Goal: Transaction & Acquisition: Complete application form

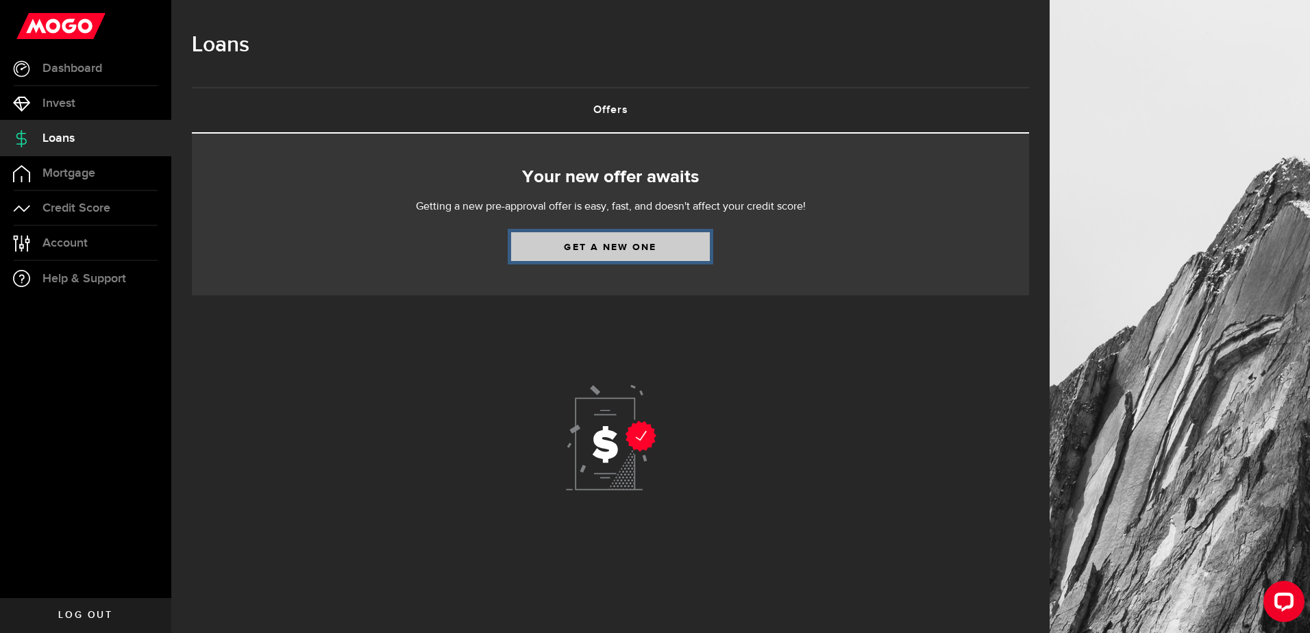
click at [620, 250] on link "Get a new one" at bounding box center [610, 246] width 199 height 29
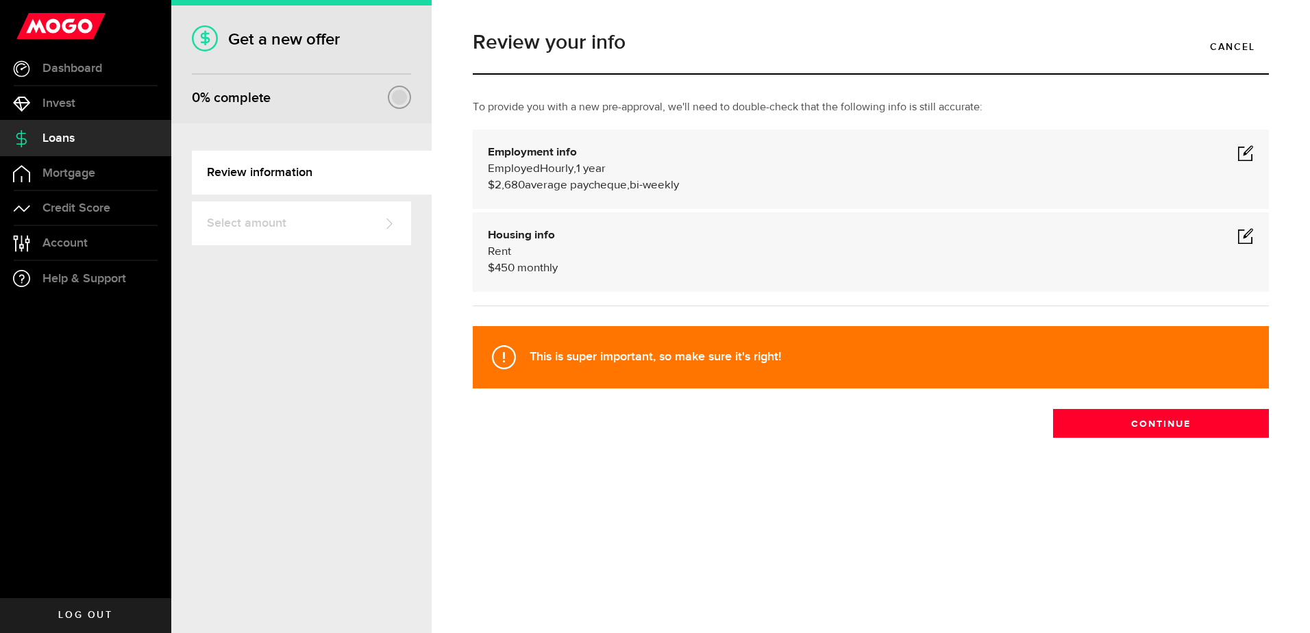
click at [1246, 147] on span at bounding box center [1246, 153] width 16 height 16
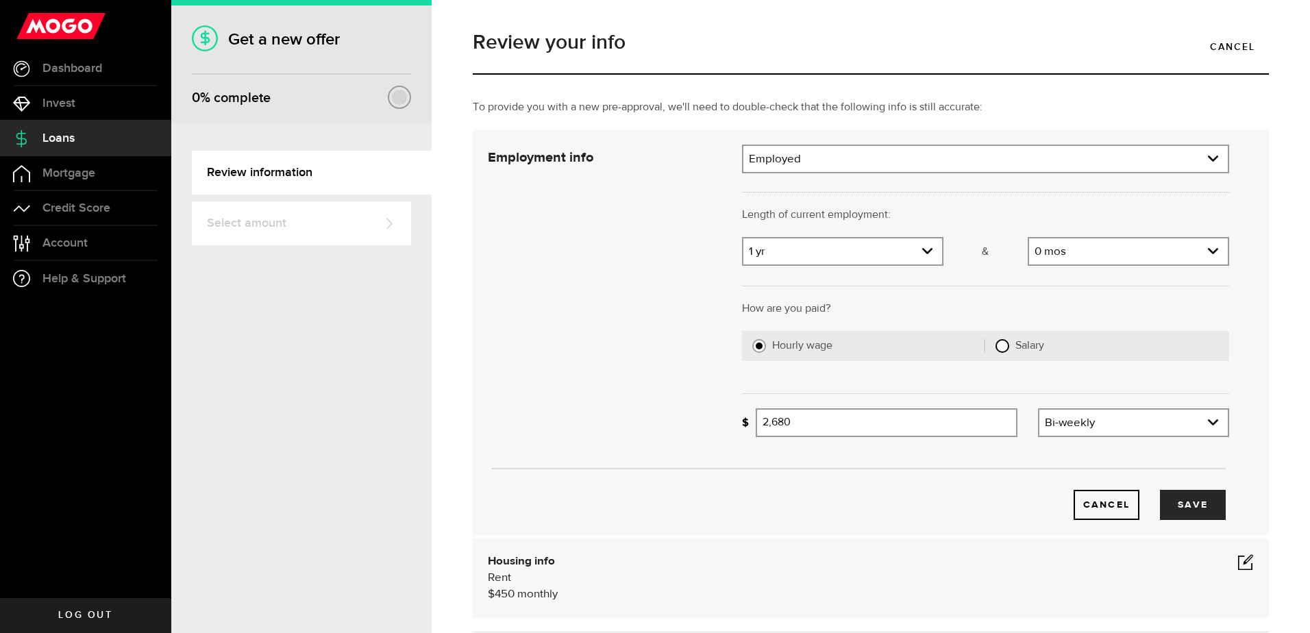
click at [996, 350] on input "Salary" at bounding box center [1003, 346] width 14 height 14
radio input "true"
click at [798, 421] on input "Gross annual income" at bounding box center [993, 422] width 474 height 29
type input "80,000"
click at [1184, 501] on button "Save" at bounding box center [1193, 505] width 66 height 30
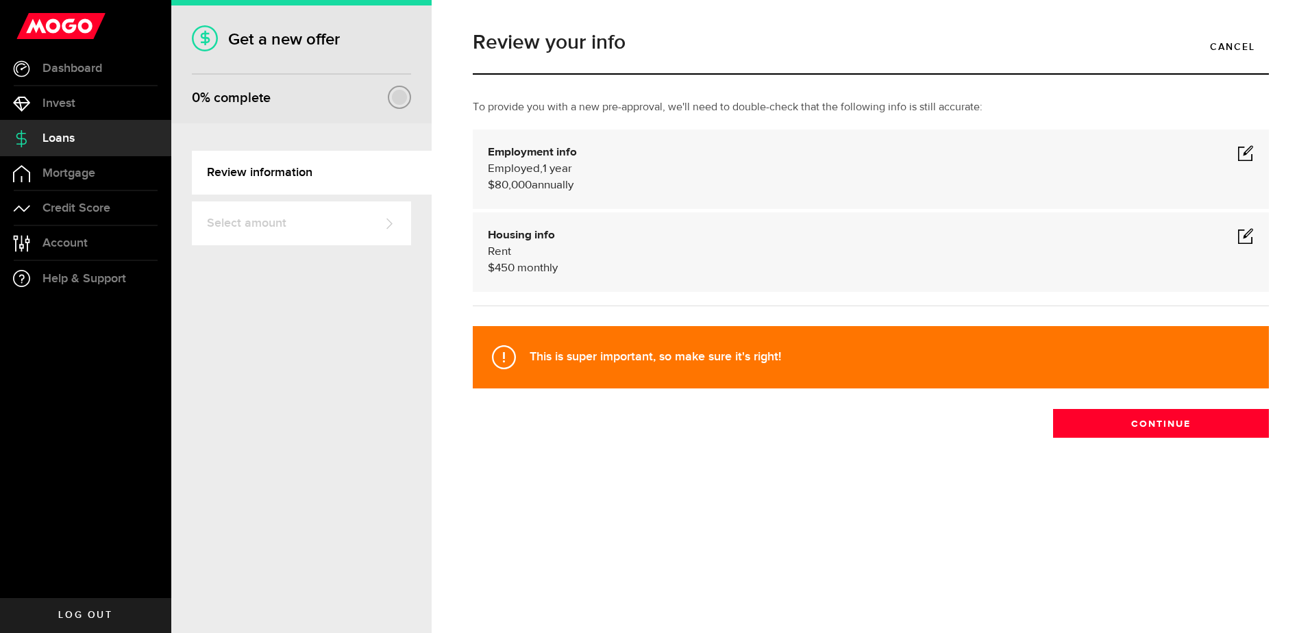
click at [1246, 240] on span at bounding box center [1246, 236] width 16 height 16
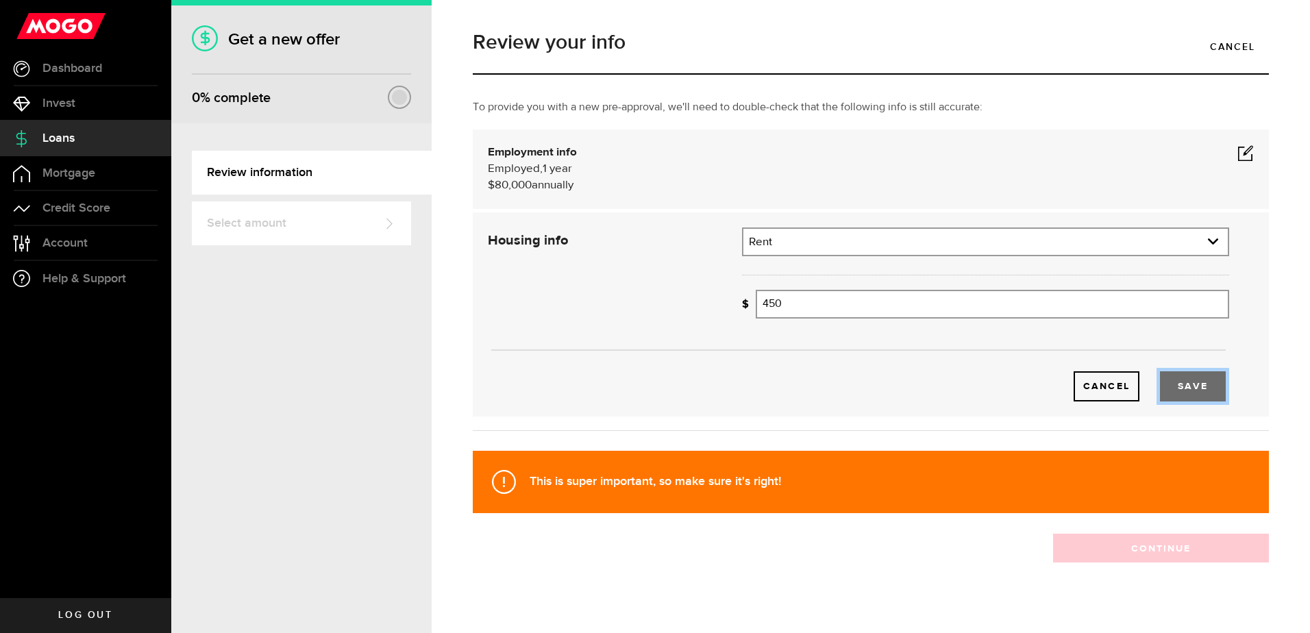
click at [1189, 387] on button "Save" at bounding box center [1193, 386] width 66 height 30
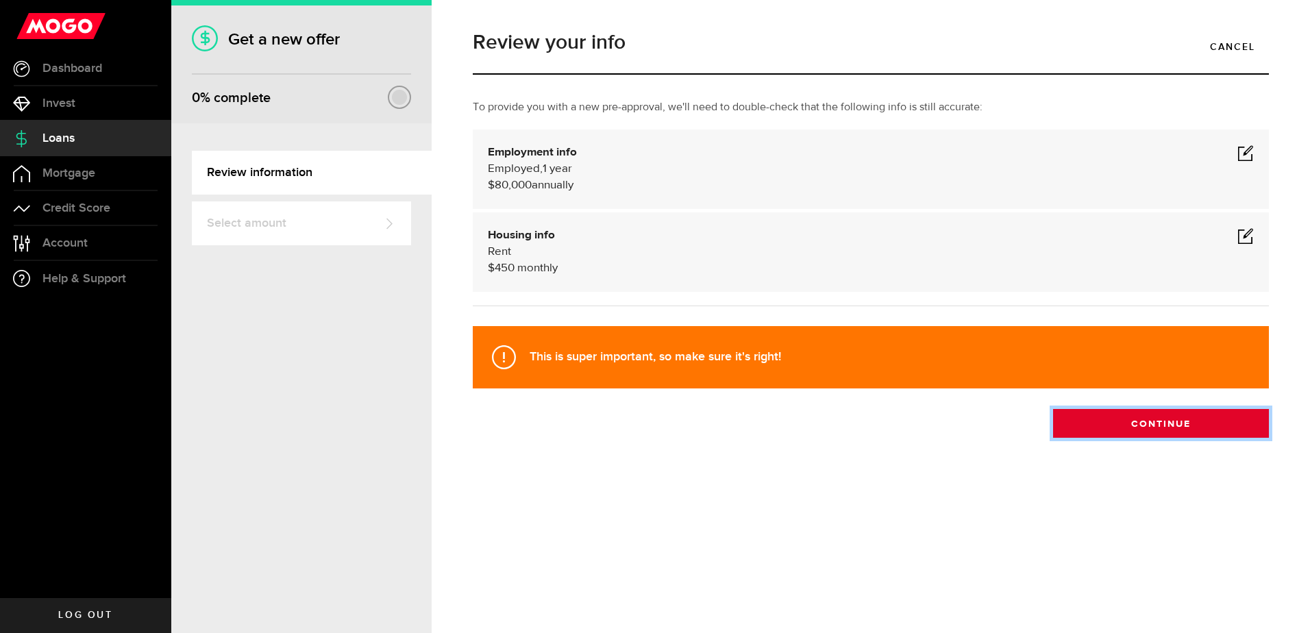
click at [1163, 431] on button "Continue" at bounding box center [1161, 423] width 216 height 29
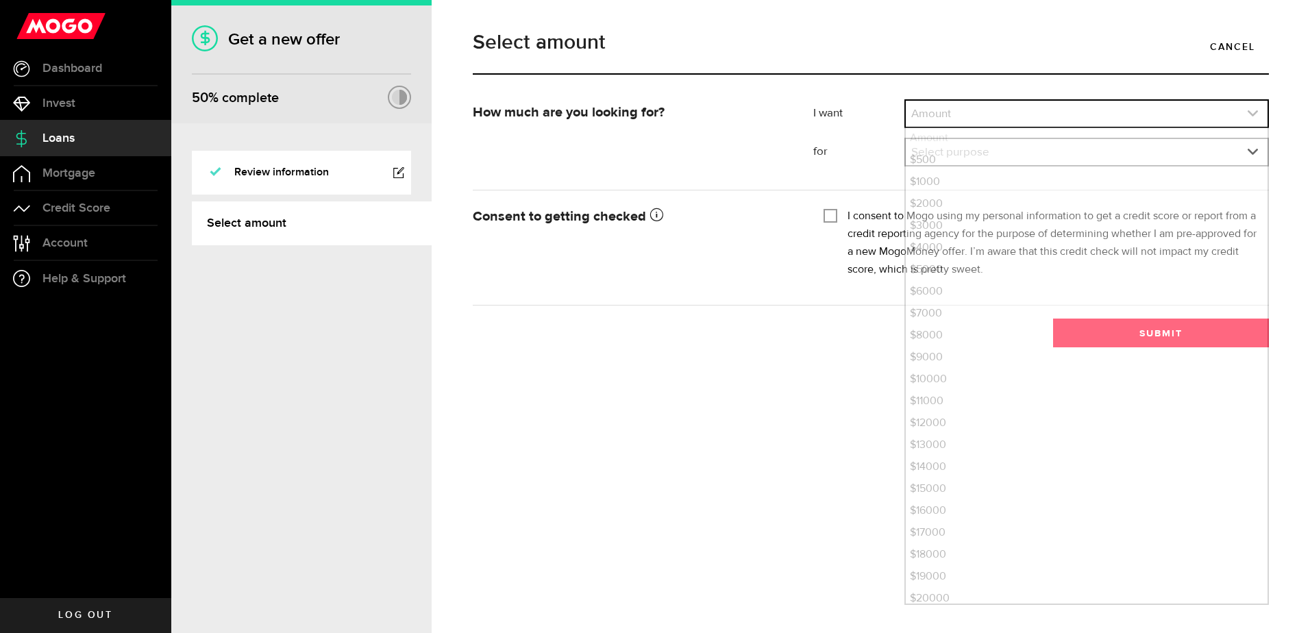
click at [971, 117] on link "expand select" at bounding box center [1087, 114] width 362 height 26
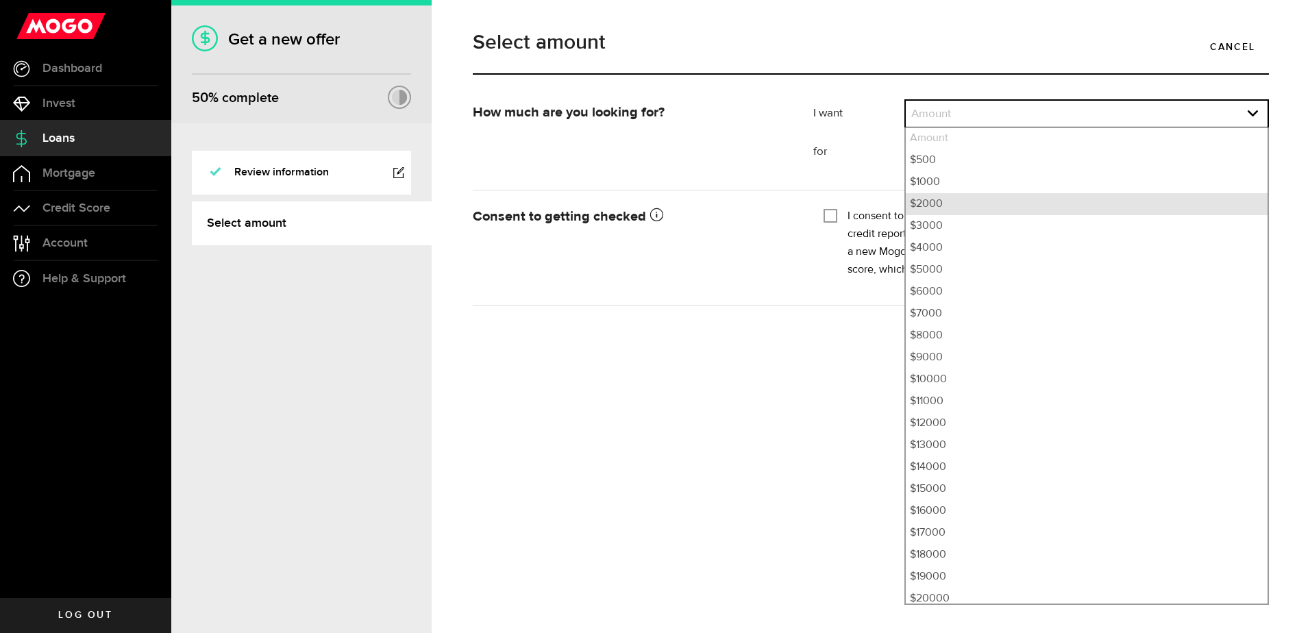
click at [961, 197] on li "$2000" at bounding box center [1087, 204] width 362 height 22
select select "2000"
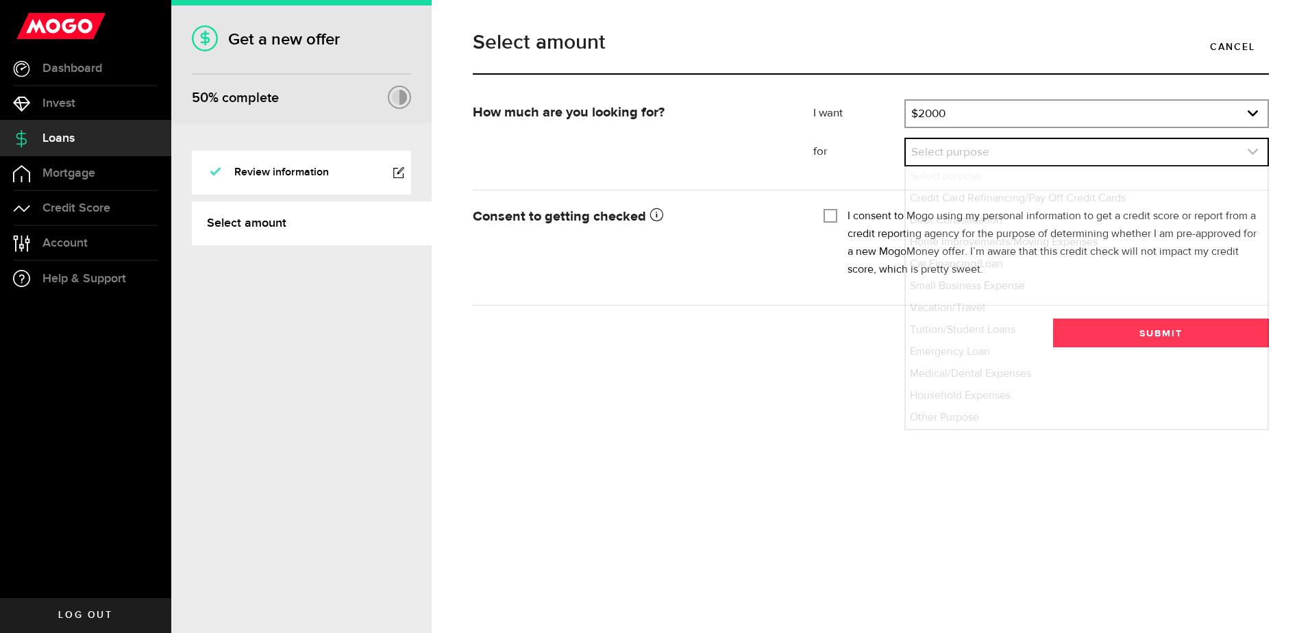
click at [989, 156] on link "expand select" at bounding box center [1087, 152] width 362 height 26
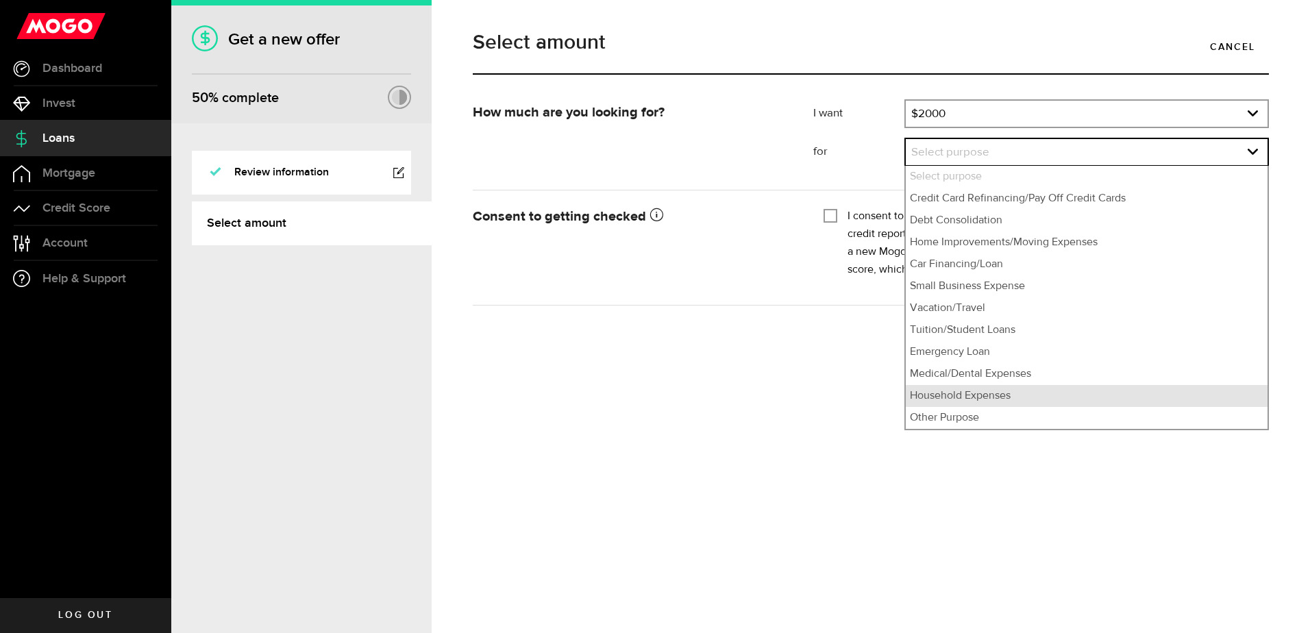
click at [983, 398] on li "Household Expenses" at bounding box center [1087, 396] width 362 height 22
select select "Household Expenses"
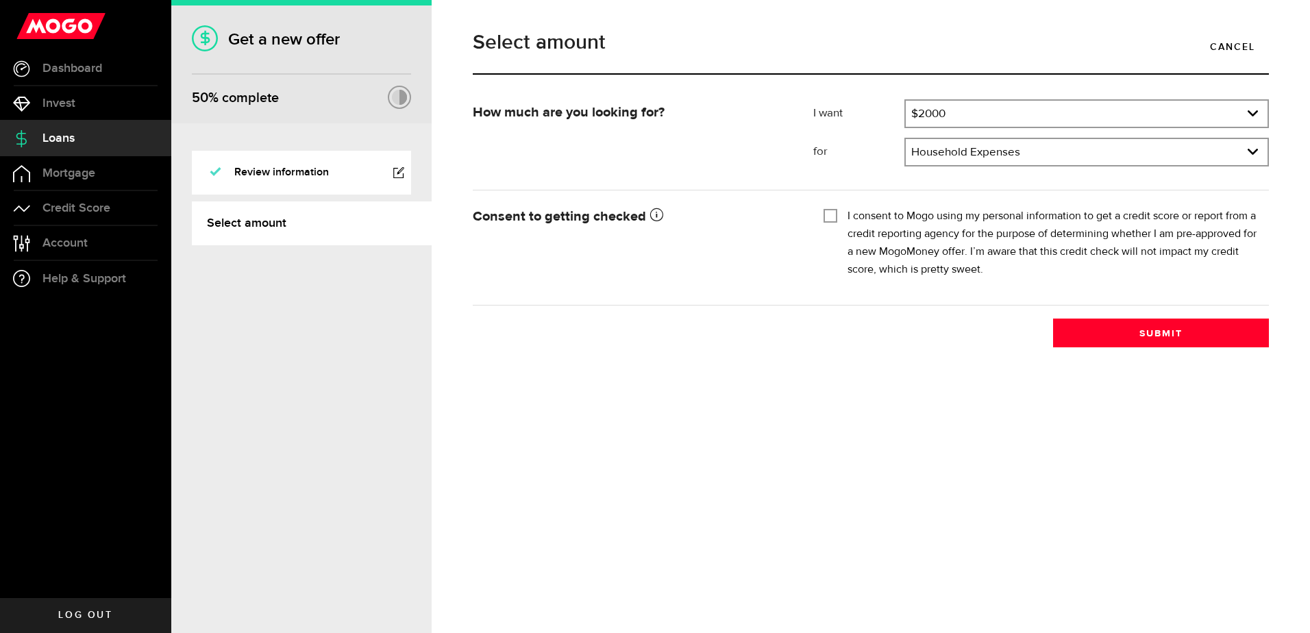
click at [826, 213] on input "I consent to Mogo using my personal information to get a credit score or report…" at bounding box center [831, 215] width 14 height 14
checkbox input "true"
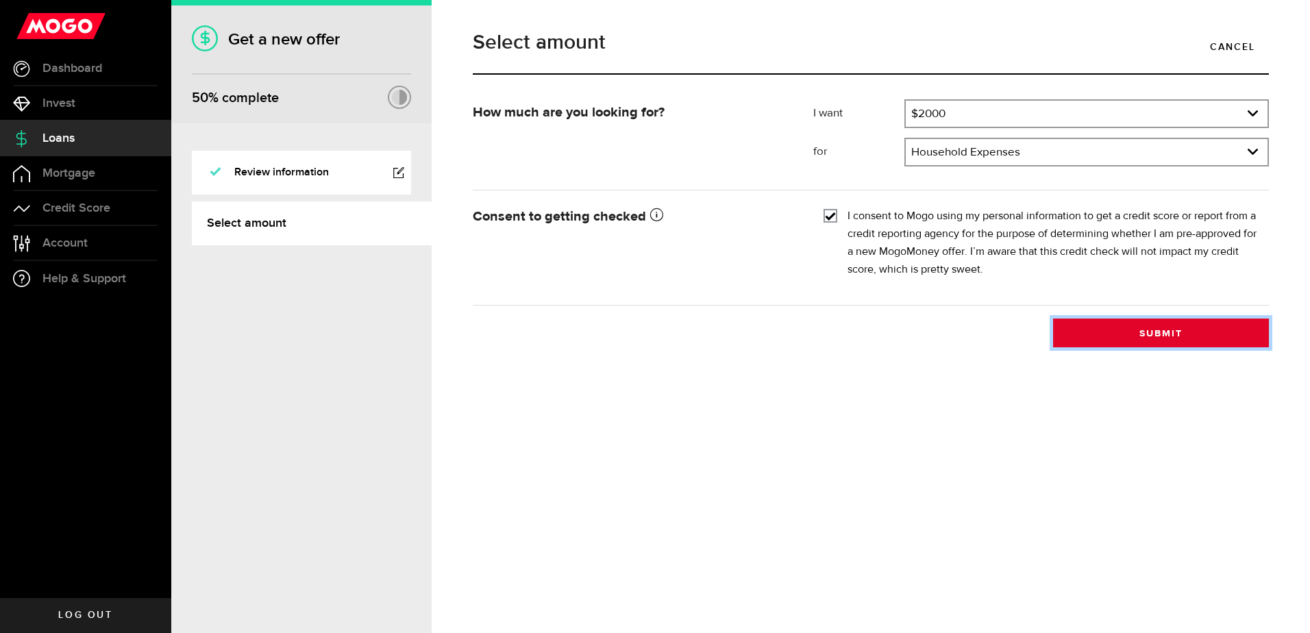
click at [1143, 338] on button "Submit" at bounding box center [1161, 333] width 216 height 29
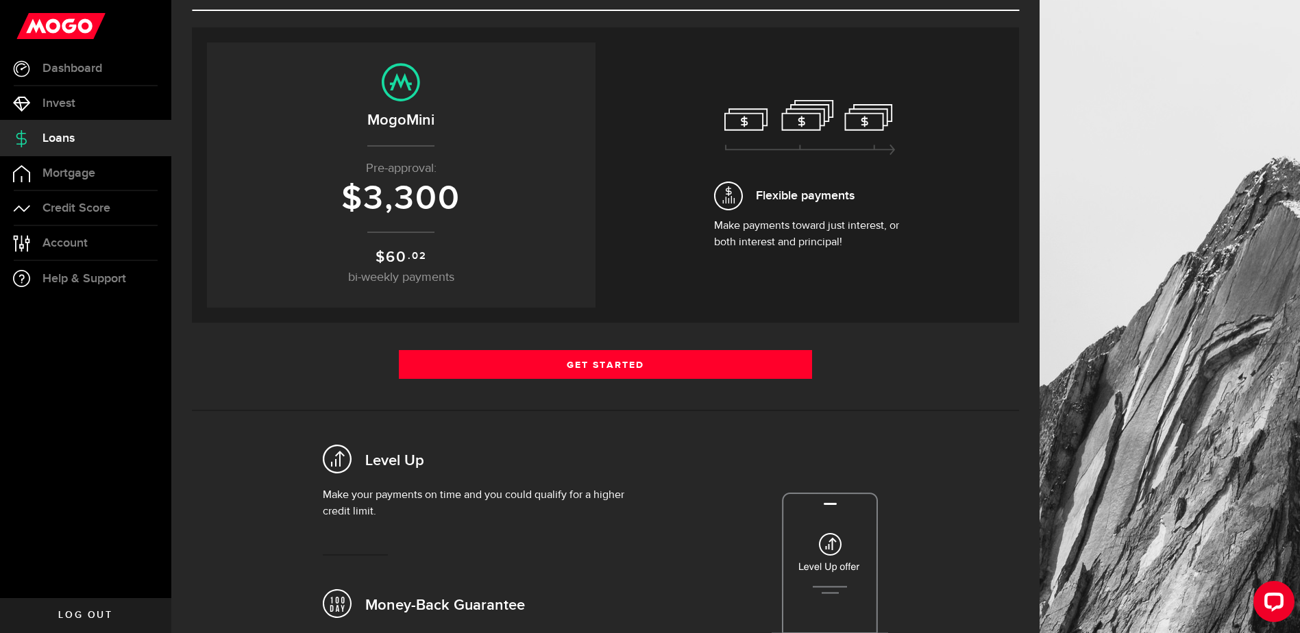
scroll to position [137, 0]
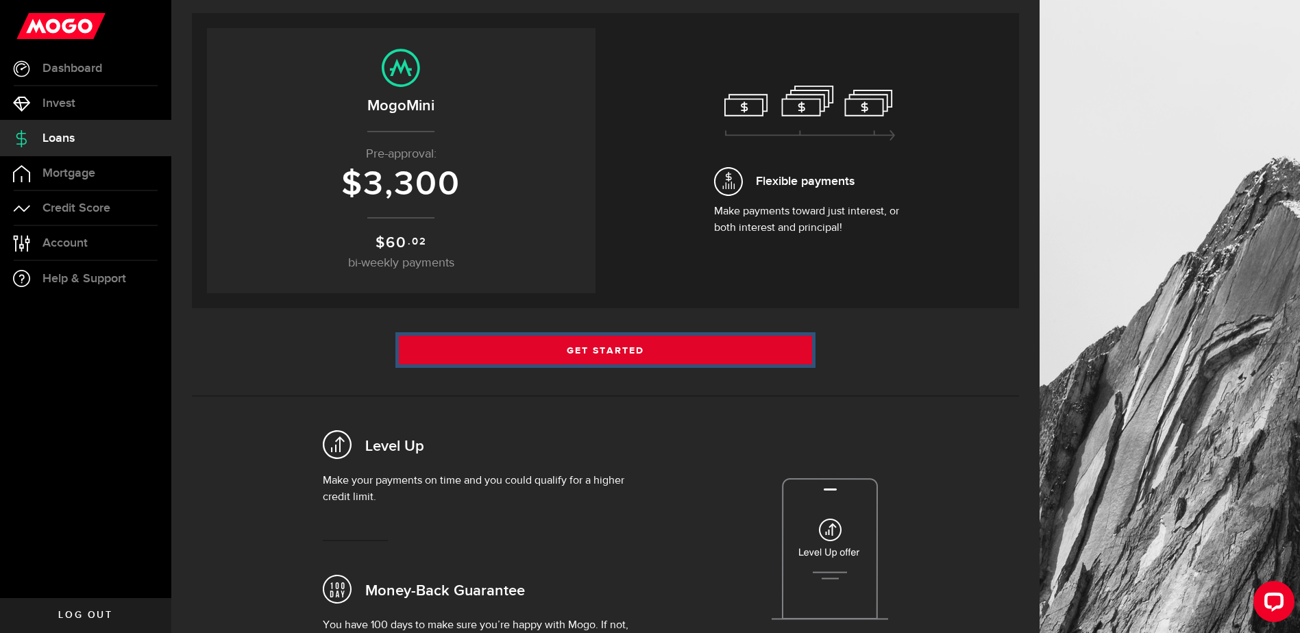
click at [624, 352] on link "Get Started" at bounding box center [606, 350] width 414 height 29
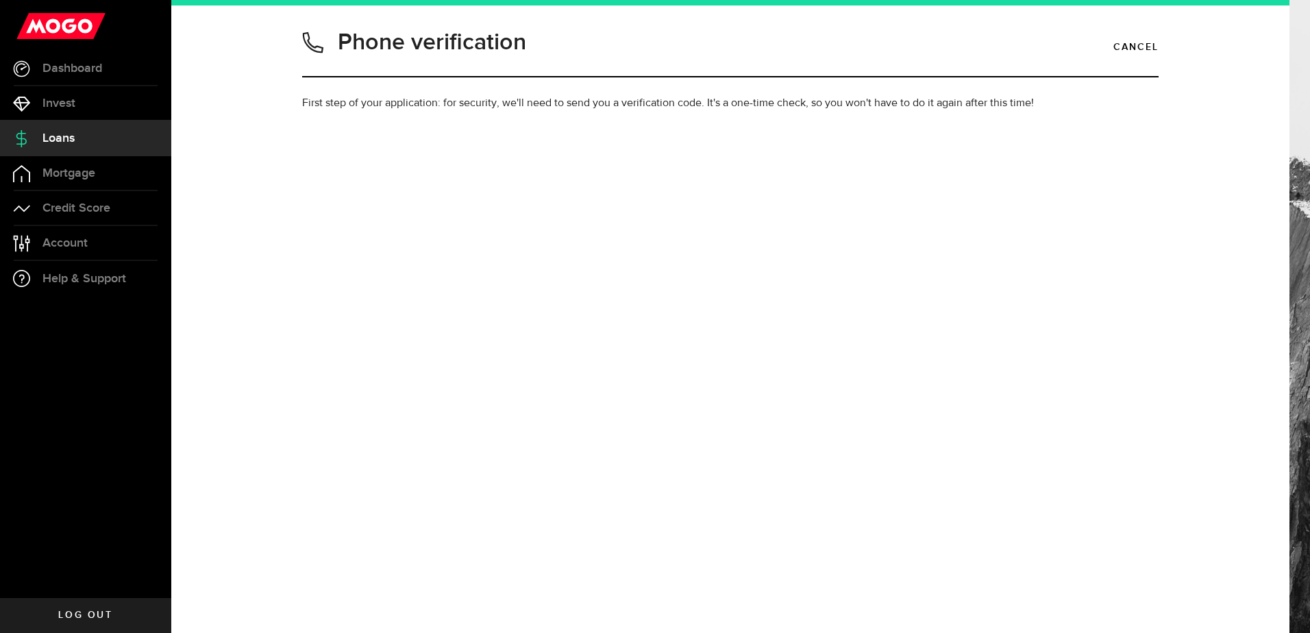
type input "5198512684"
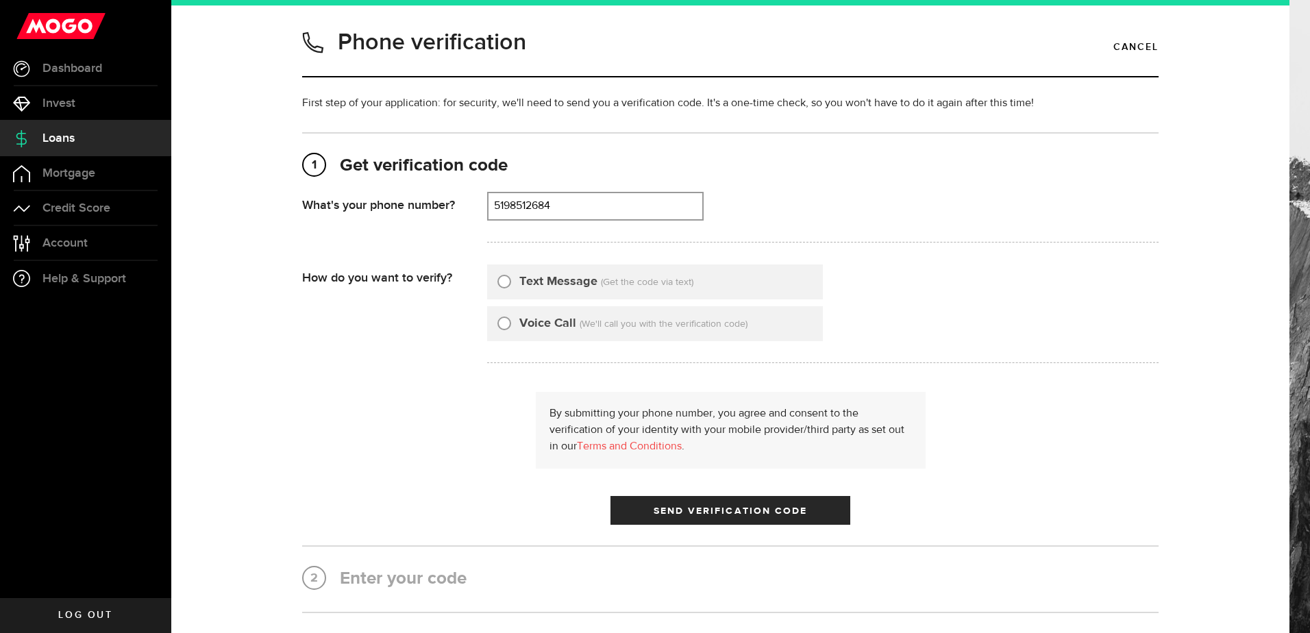
click at [498, 285] on input "Text Message" at bounding box center [505, 280] width 14 height 14
radio input "true"
click at [975, 393] on div "By submitting your phone number, you agree and consent to the verification of y…" at bounding box center [730, 458] width 857 height 133
click at [705, 518] on button "Send Verification Code" at bounding box center [731, 510] width 240 height 29
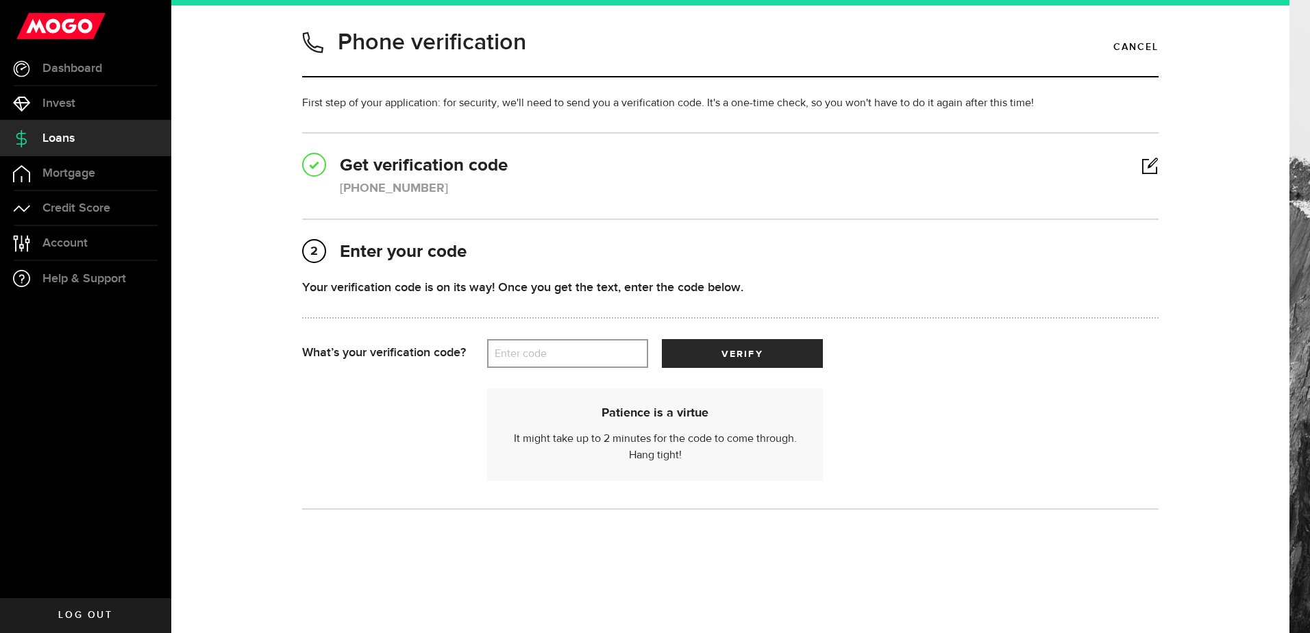
click at [537, 357] on label "Enter code" at bounding box center [567, 354] width 161 height 28
click at [537, 357] on input "Enter code" at bounding box center [567, 353] width 161 height 29
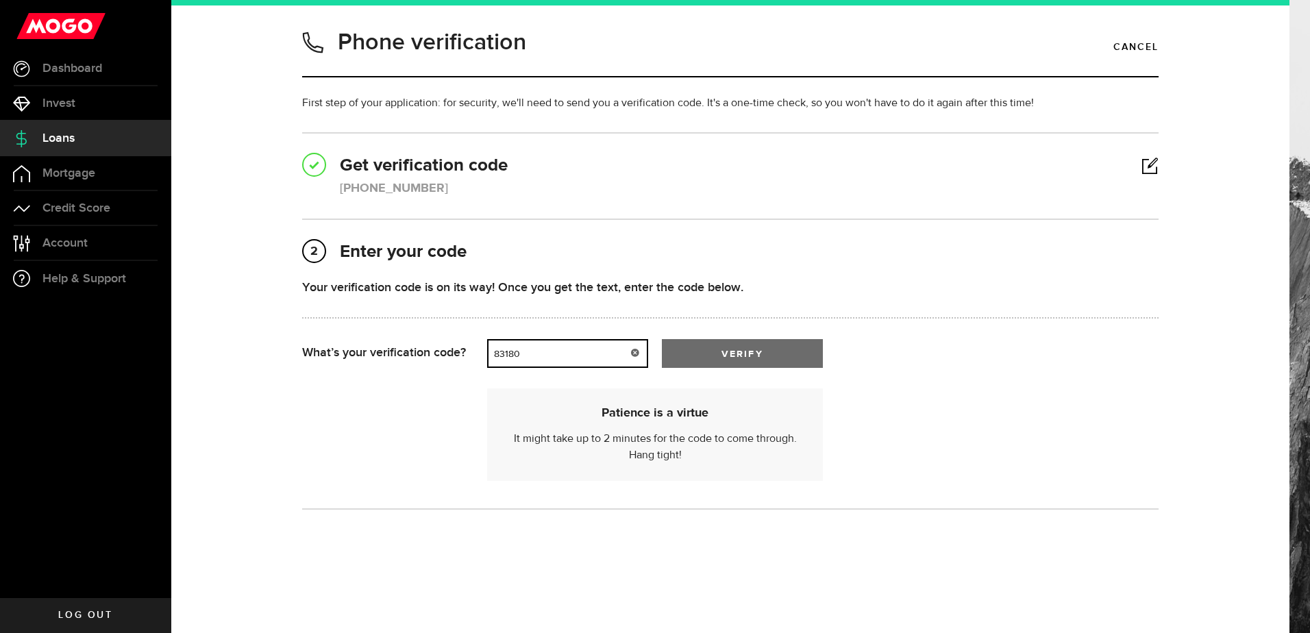
type input "83180"
click at [770, 362] on button "verify" at bounding box center [742, 353] width 161 height 29
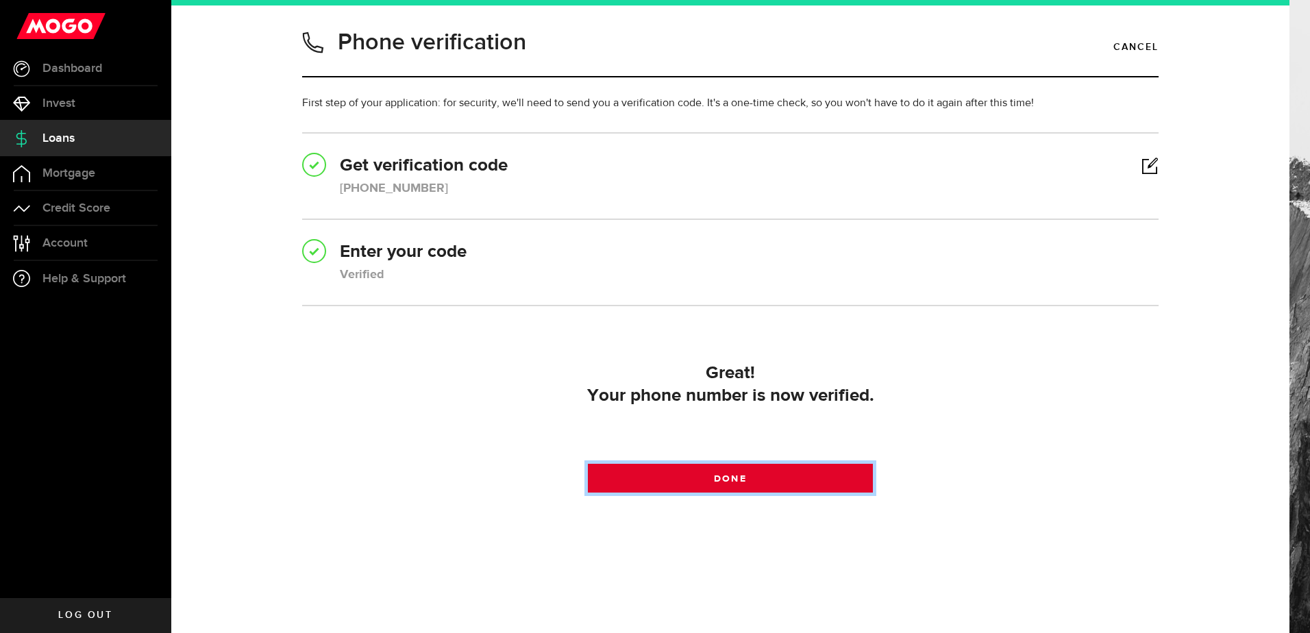
click at [724, 482] on span at bounding box center [730, 481] width 23 height 23
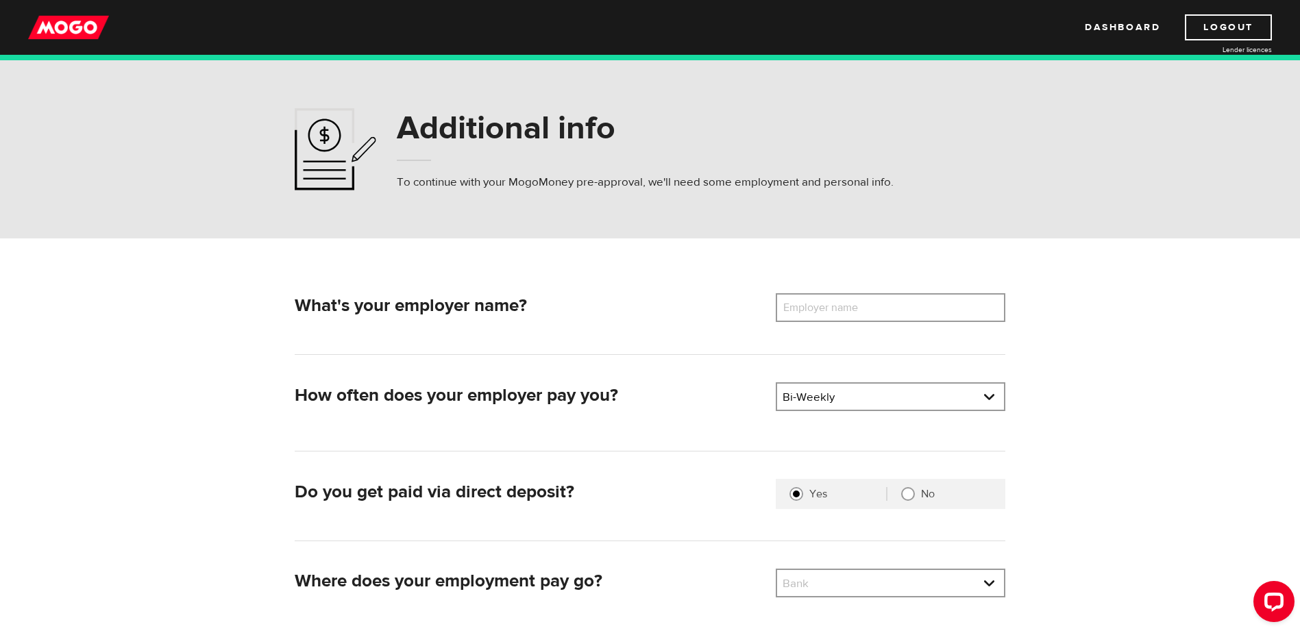
click at [878, 315] on label "Employer name" at bounding box center [831, 307] width 110 height 29
click at [878, 315] on input "Employer name" at bounding box center [891, 307] width 230 height 29
type input "Wesdome Gold Mines"
click at [887, 401] on link at bounding box center [890, 397] width 227 height 26
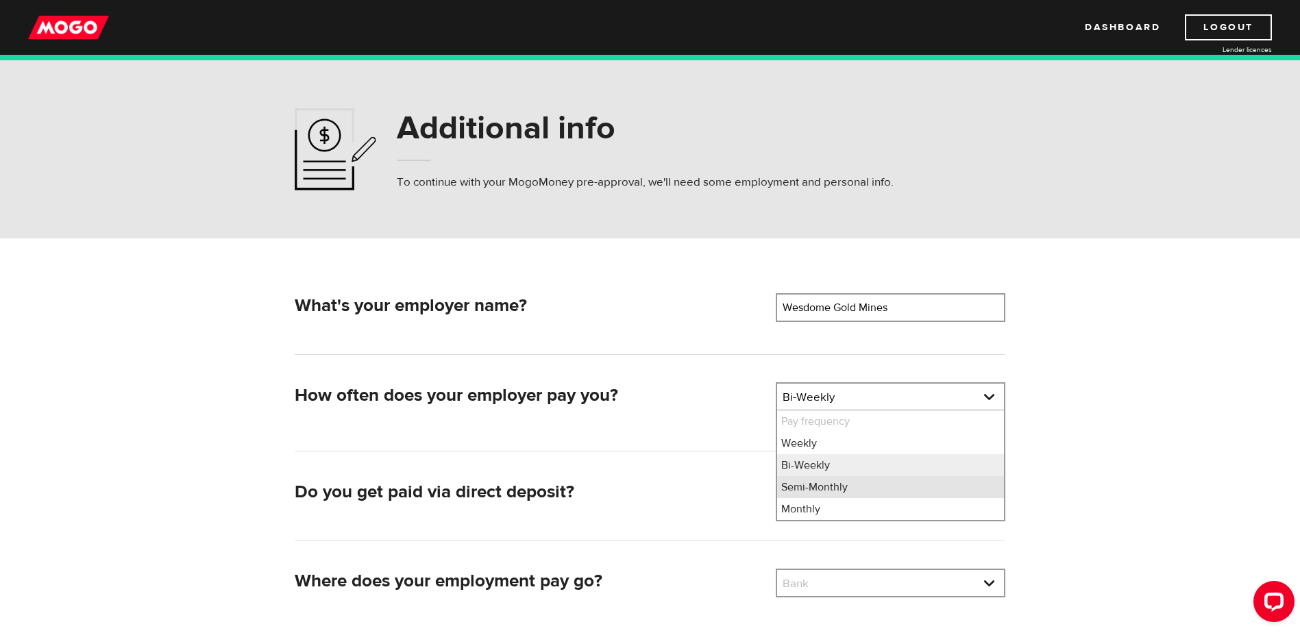
click at [864, 483] on li "Semi-Monthly" at bounding box center [890, 487] width 227 height 22
select select "3"
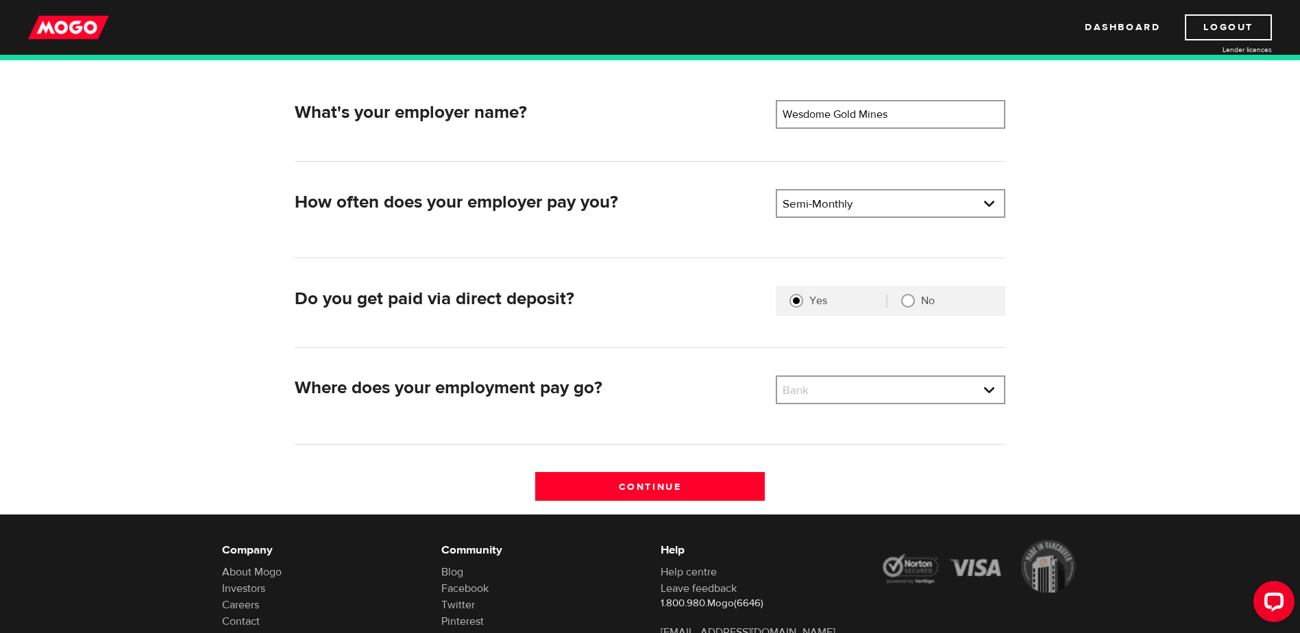
scroll to position [206, 0]
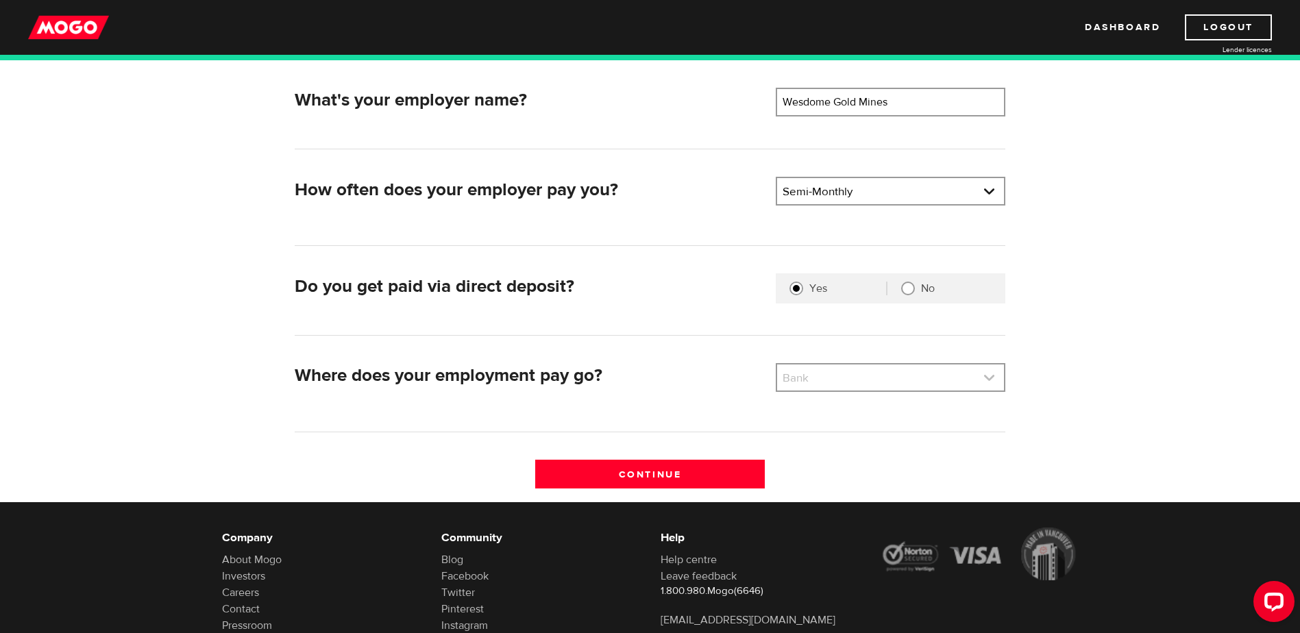
click at [918, 380] on link at bounding box center [890, 378] width 227 height 26
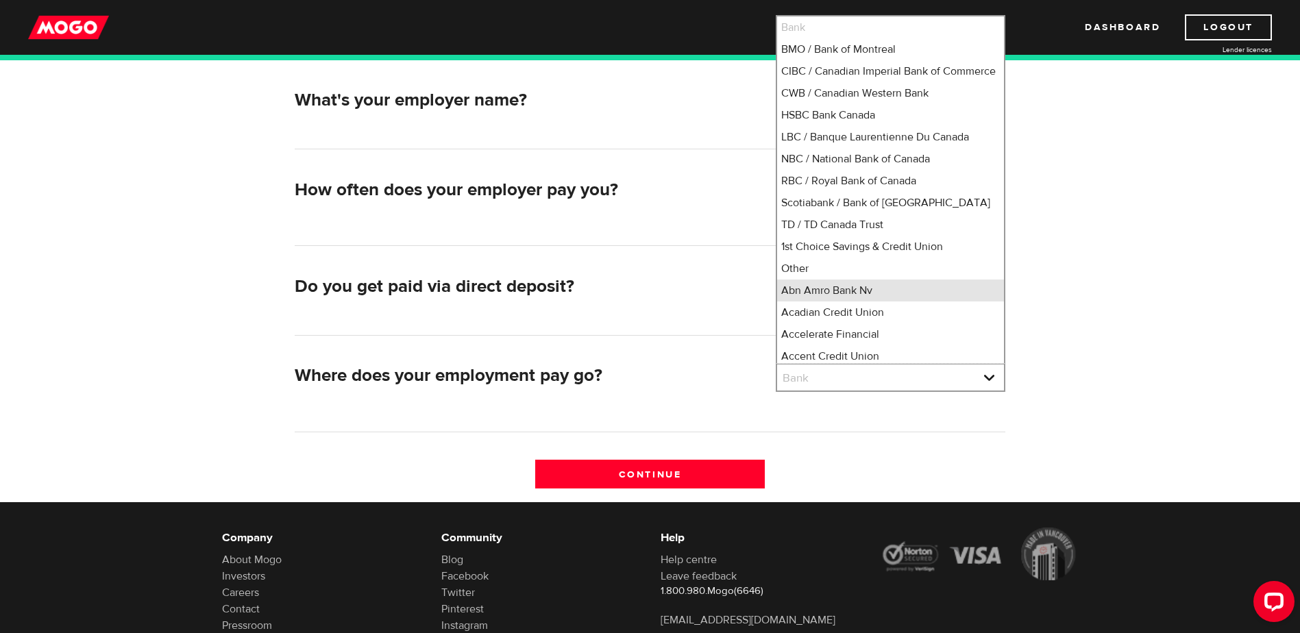
scroll to position [21, 0]
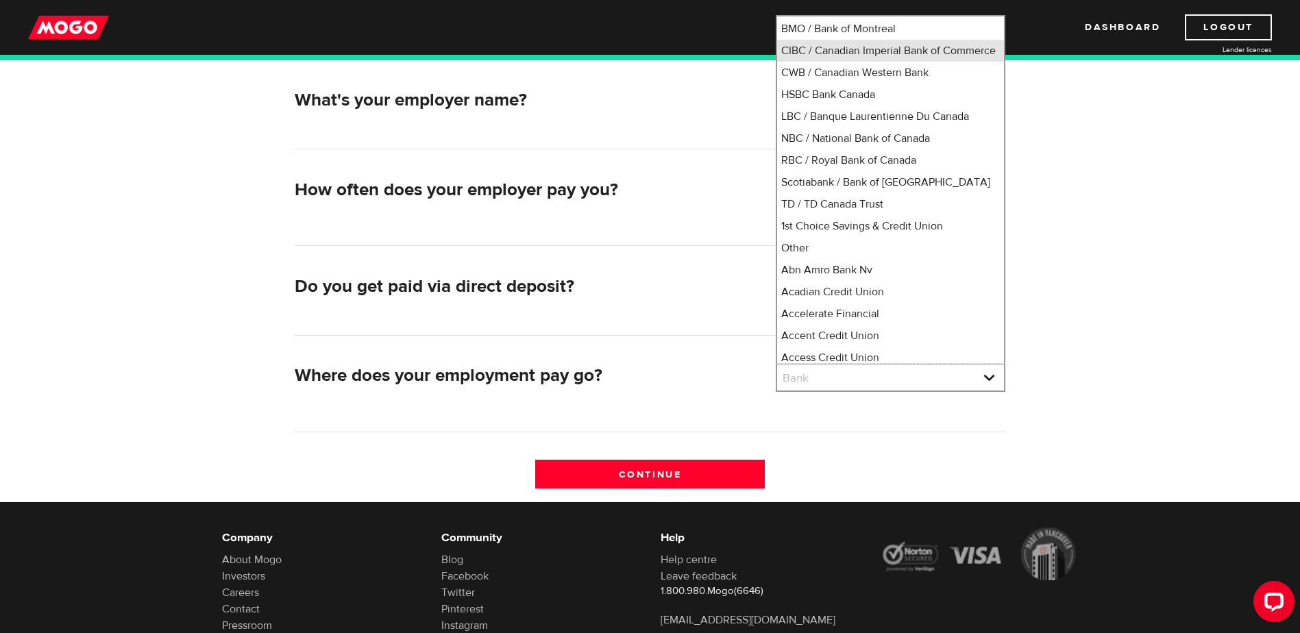
click at [864, 48] on li "CIBC / Canadian Imperial Bank of Commerce" at bounding box center [890, 51] width 227 height 22
select select "4"
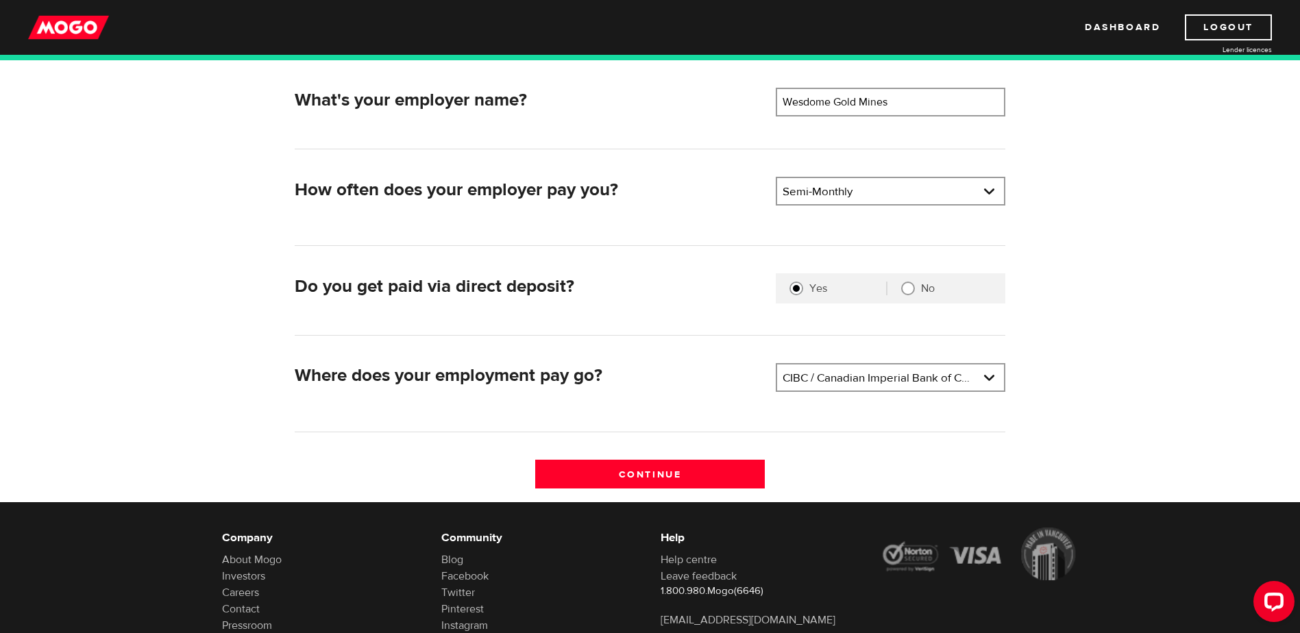
click at [1134, 387] on form "What's your employer name? Employer name Please enter your employer's name Wesd…" at bounding box center [650, 267] width 1300 height 469
click at [681, 480] on input "Continue" at bounding box center [650, 474] width 230 height 29
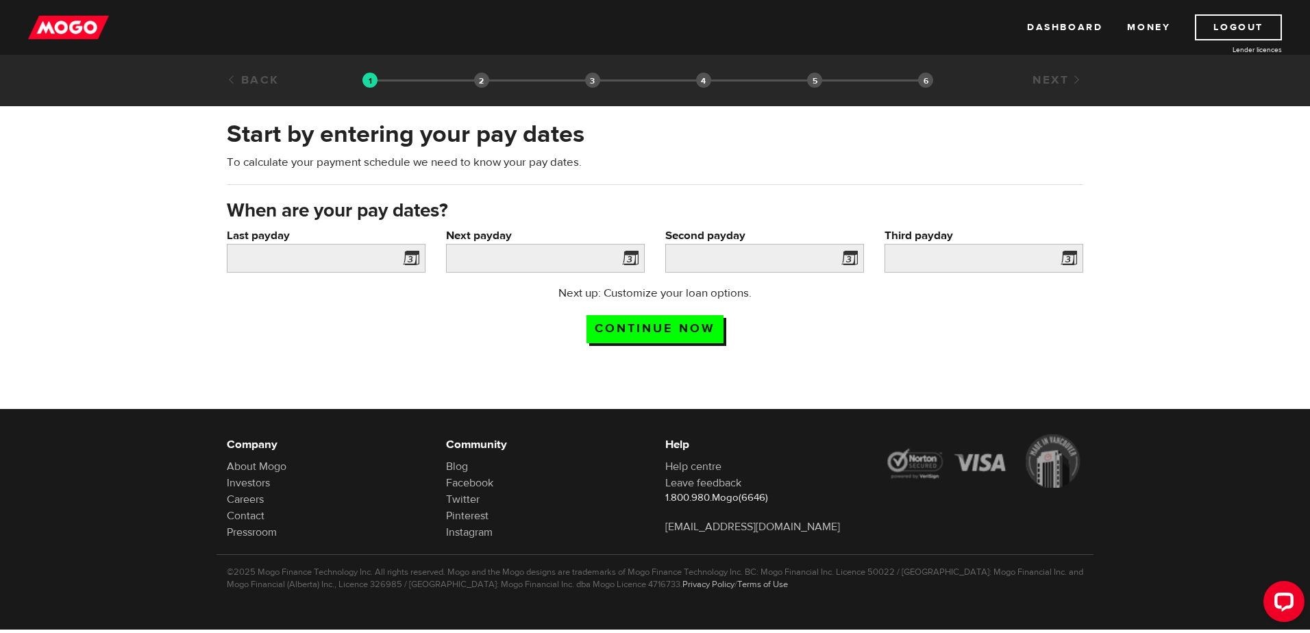
click at [410, 258] on span at bounding box center [408, 260] width 21 height 22
click at [338, 258] on input "Last payday" at bounding box center [326, 258] width 199 height 29
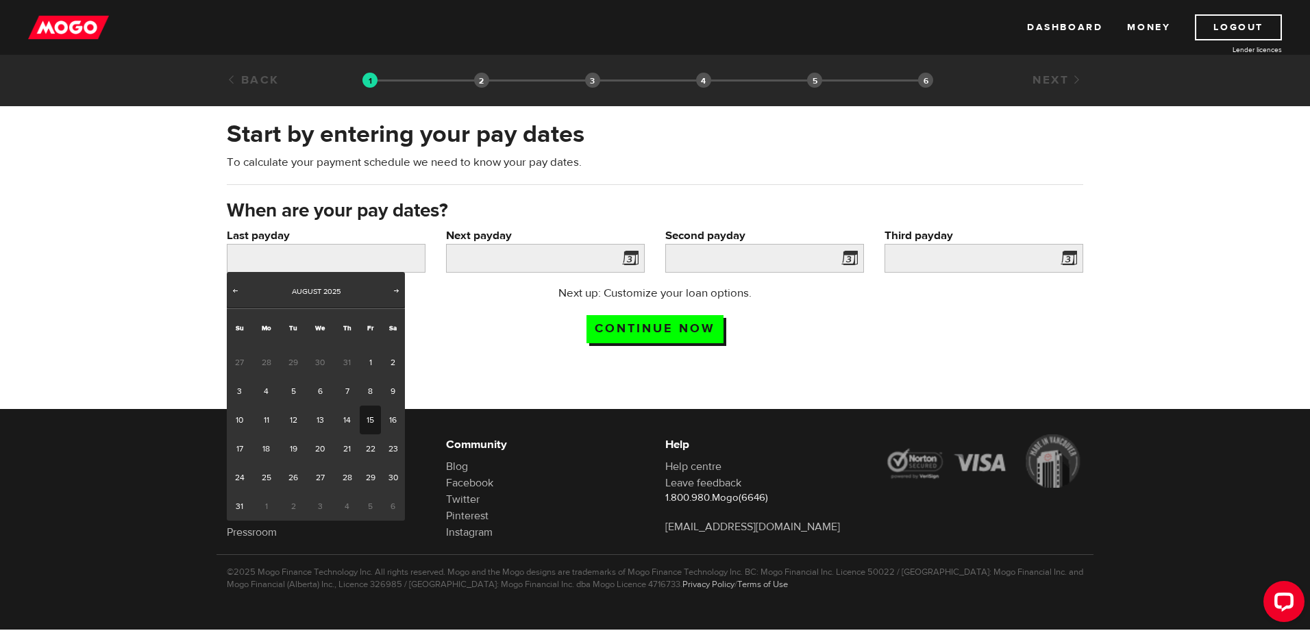
click at [369, 421] on link "15" at bounding box center [370, 420] width 21 height 29
type input "[DATE]"
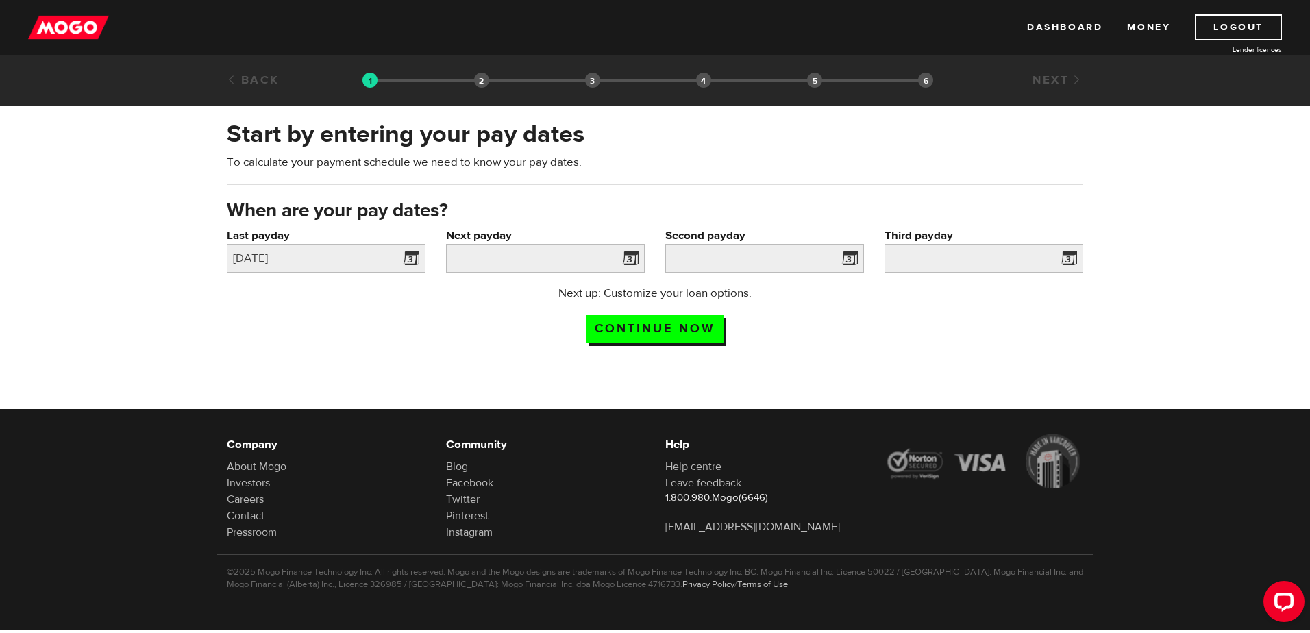
click at [626, 255] on span at bounding box center [627, 260] width 21 height 22
click at [598, 259] on input "Next payday" at bounding box center [545, 258] width 199 height 29
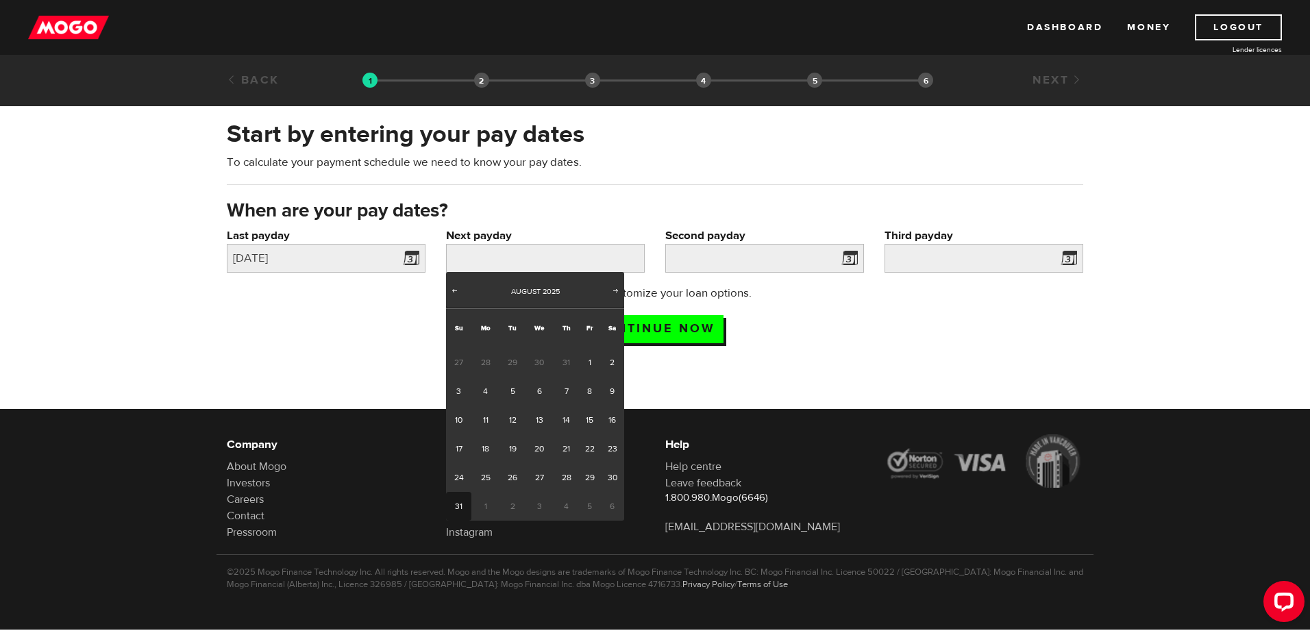
click at [454, 505] on link "31" at bounding box center [458, 506] width 25 height 29
type input "[DATE]"
type input "2025/9/15"
type input "2025/9/30"
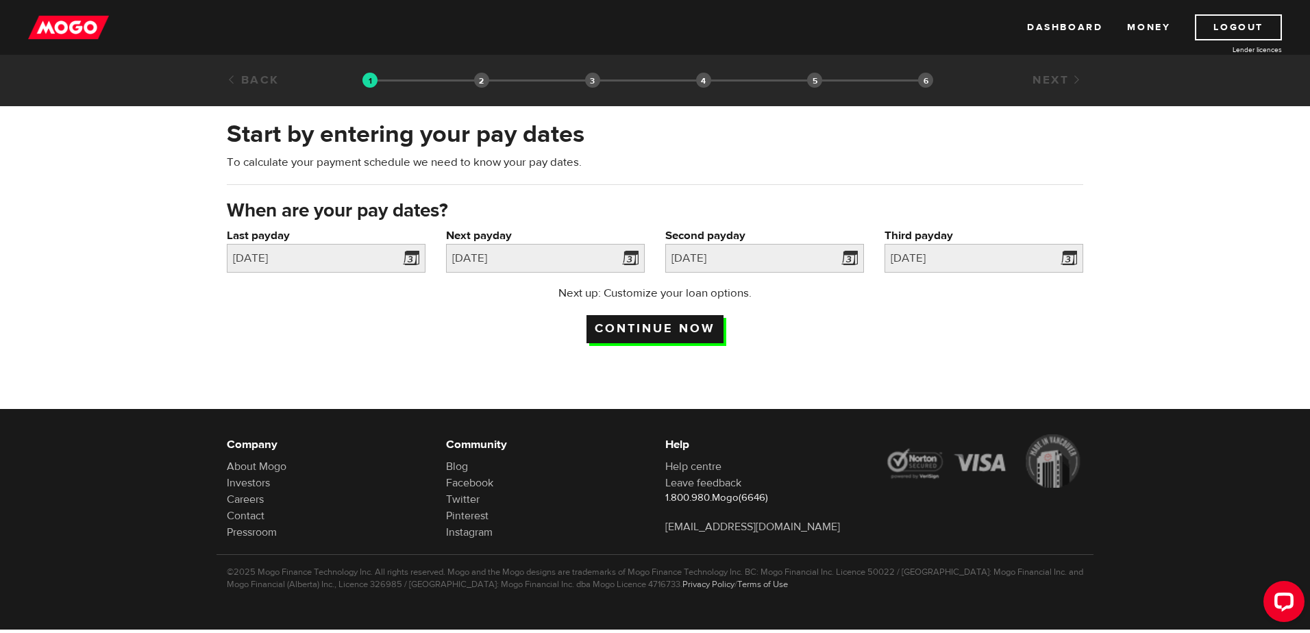
click at [689, 331] on input "Continue now" at bounding box center [655, 329] width 137 height 28
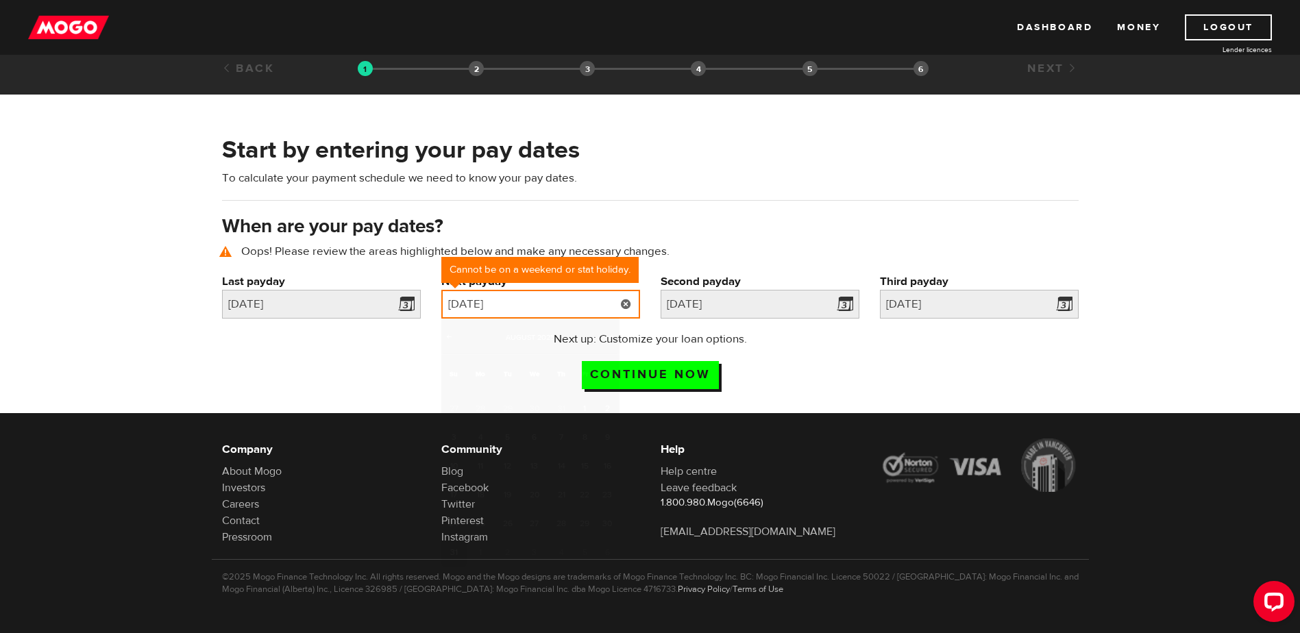
click at [601, 305] on input "[DATE]" at bounding box center [540, 304] width 199 height 29
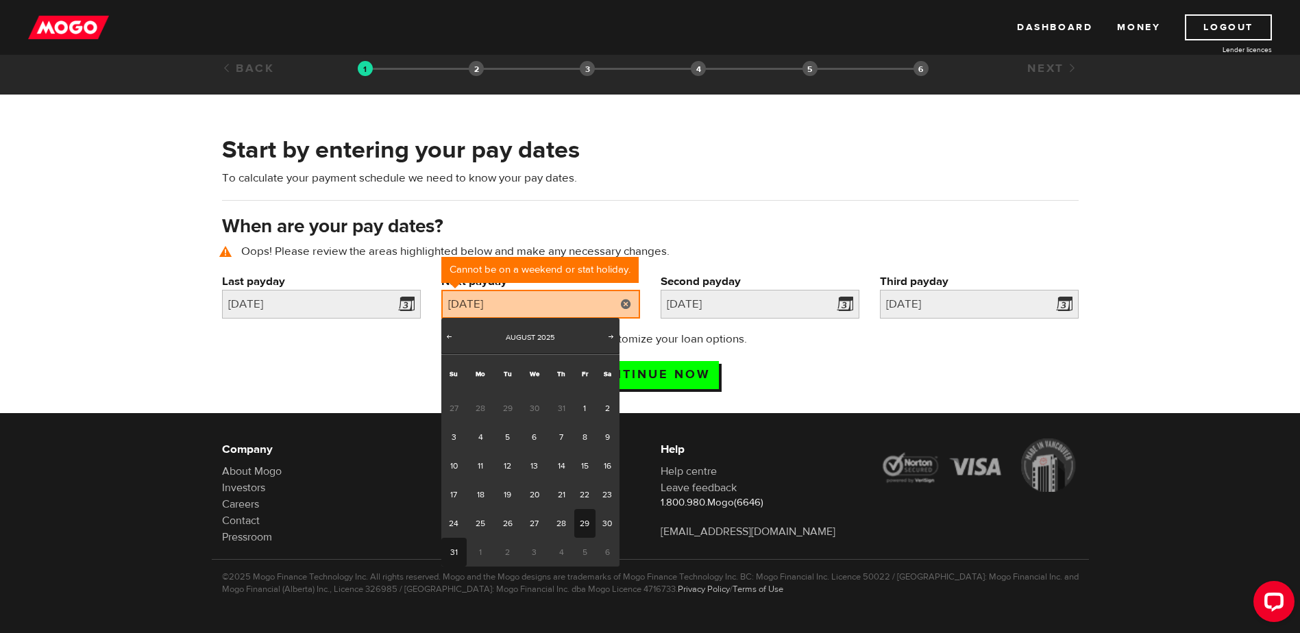
click at [587, 519] on link "29" at bounding box center [584, 523] width 21 height 29
type input "[DATE]"
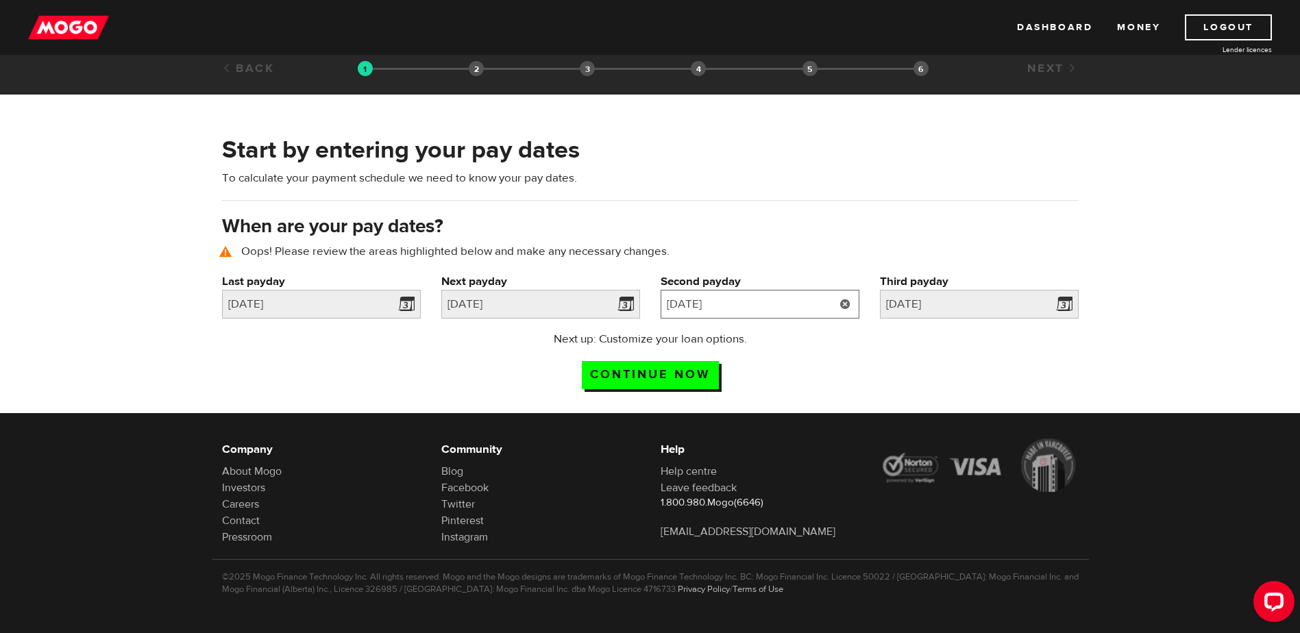
click at [819, 307] on input "[DATE]" at bounding box center [760, 304] width 199 height 29
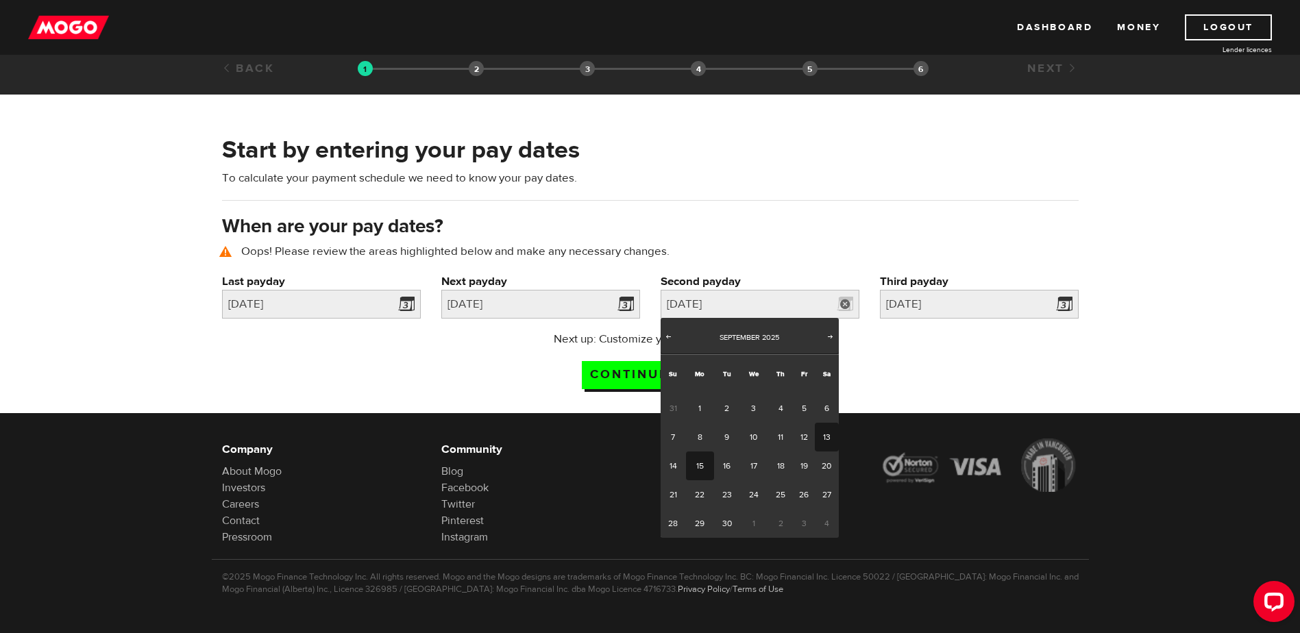
click at [707, 469] on link "15" at bounding box center [700, 466] width 28 height 29
type input "[DATE]"
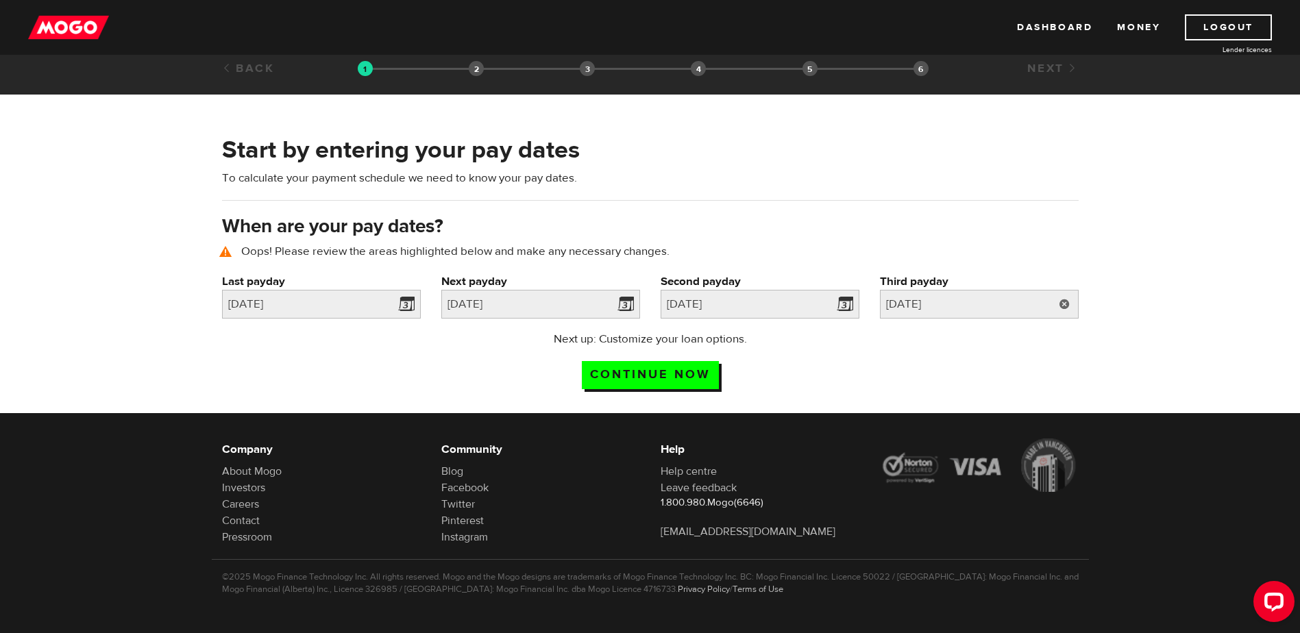
click at [1059, 305] on link at bounding box center [1065, 304] width 28 height 29
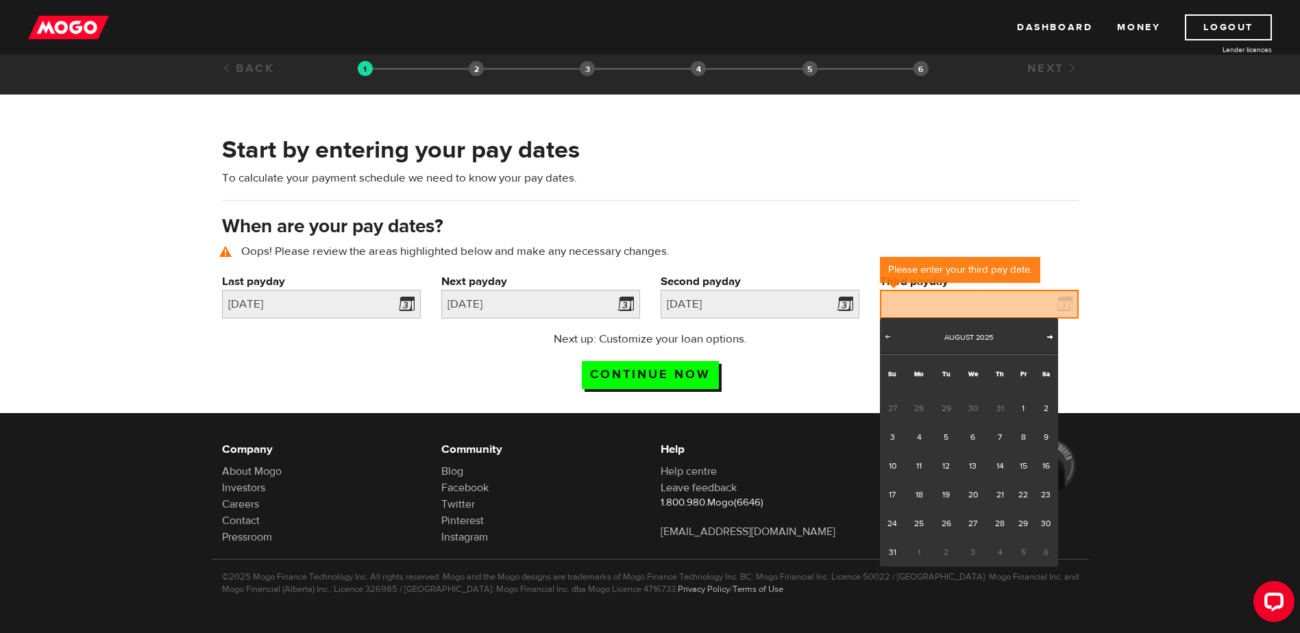
click at [1051, 333] on span "Next" at bounding box center [1049, 336] width 11 height 11
click at [949, 515] on link "30" at bounding box center [945, 523] width 25 height 29
type input "2025/09/30"
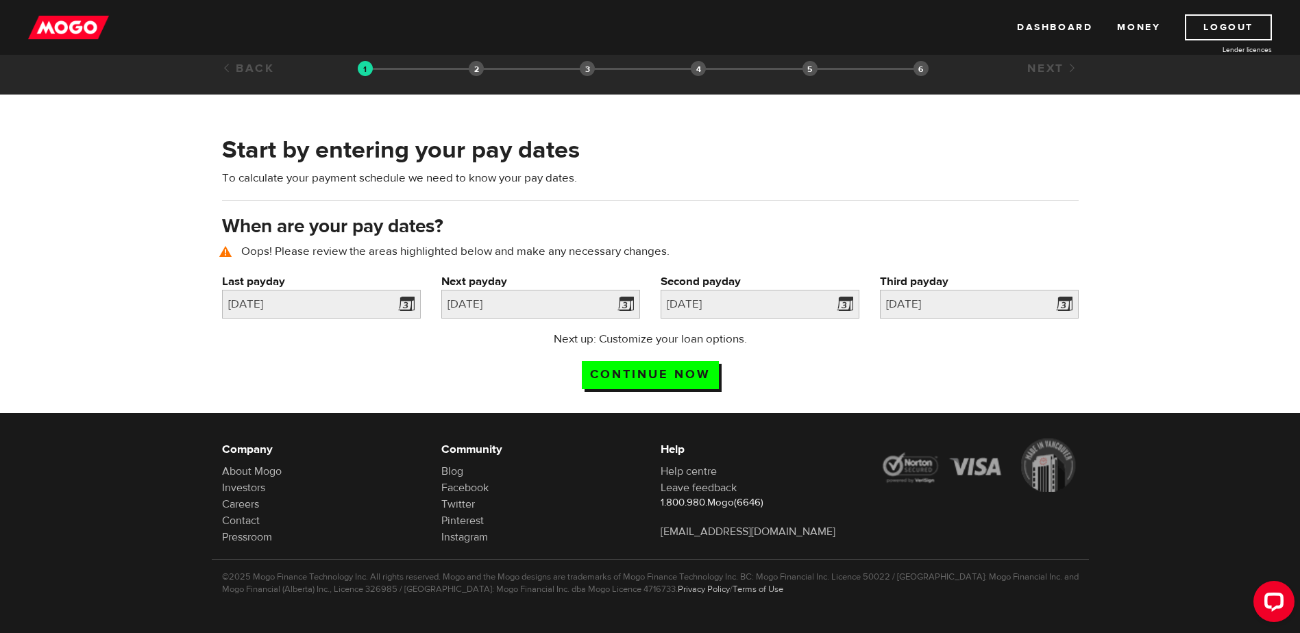
click at [1205, 329] on div "Start by entering your pay dates To calculate your payment schedule we need to …" at bounding box center [650, 266] width 1300 height 293
click at [636, 372] on input "Continue now" at bounding box center [650, 375] width 137 height 28
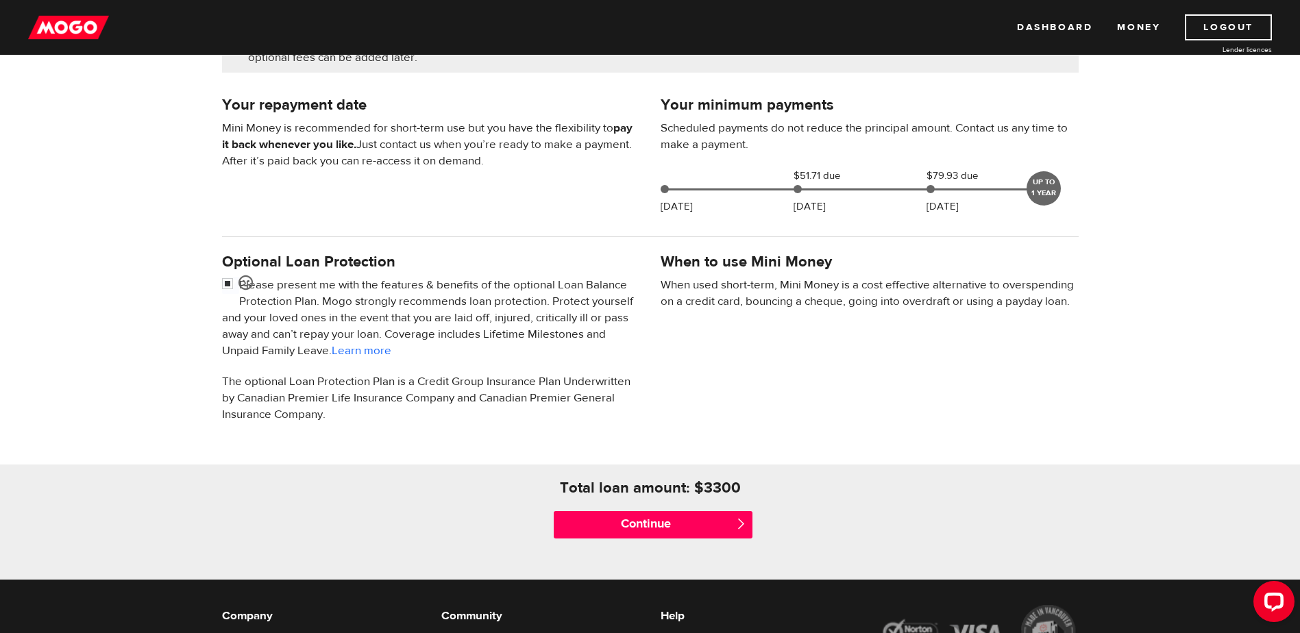
scroll to position [274, 0]
click at [639, 528] on input "Continue" at bounding box center [653, 524] width 199 height 27
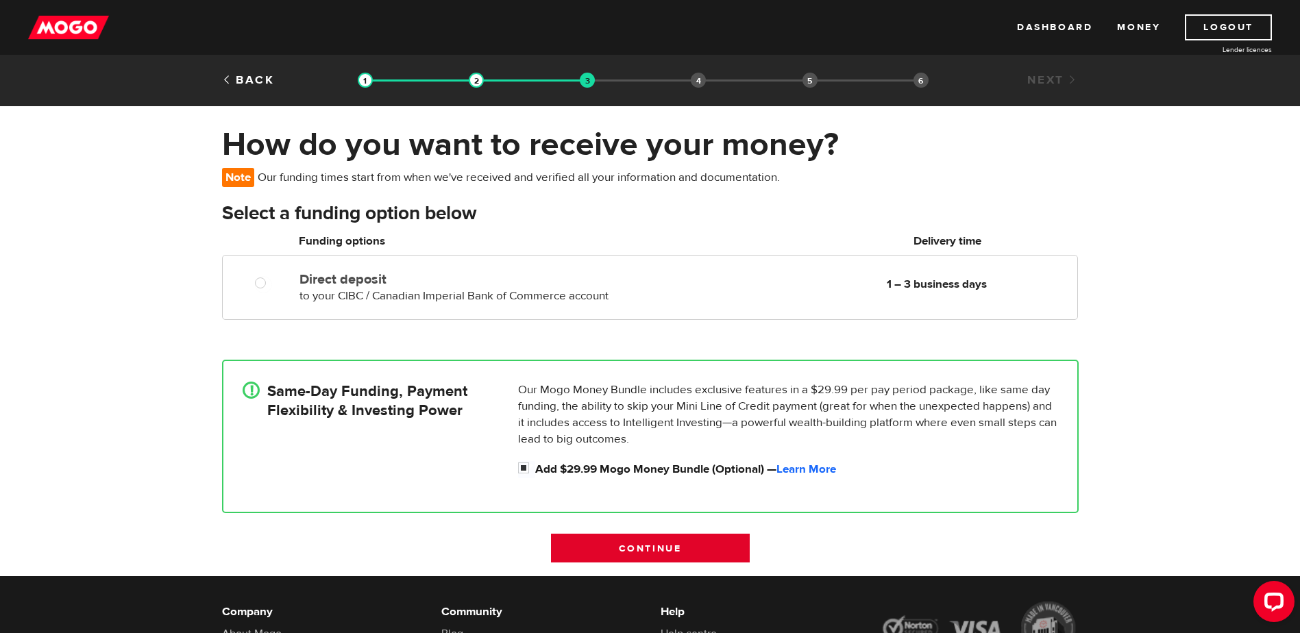
click at [670, 542] on input "Continue" at bounding box center [650, 548] width 199 height 29
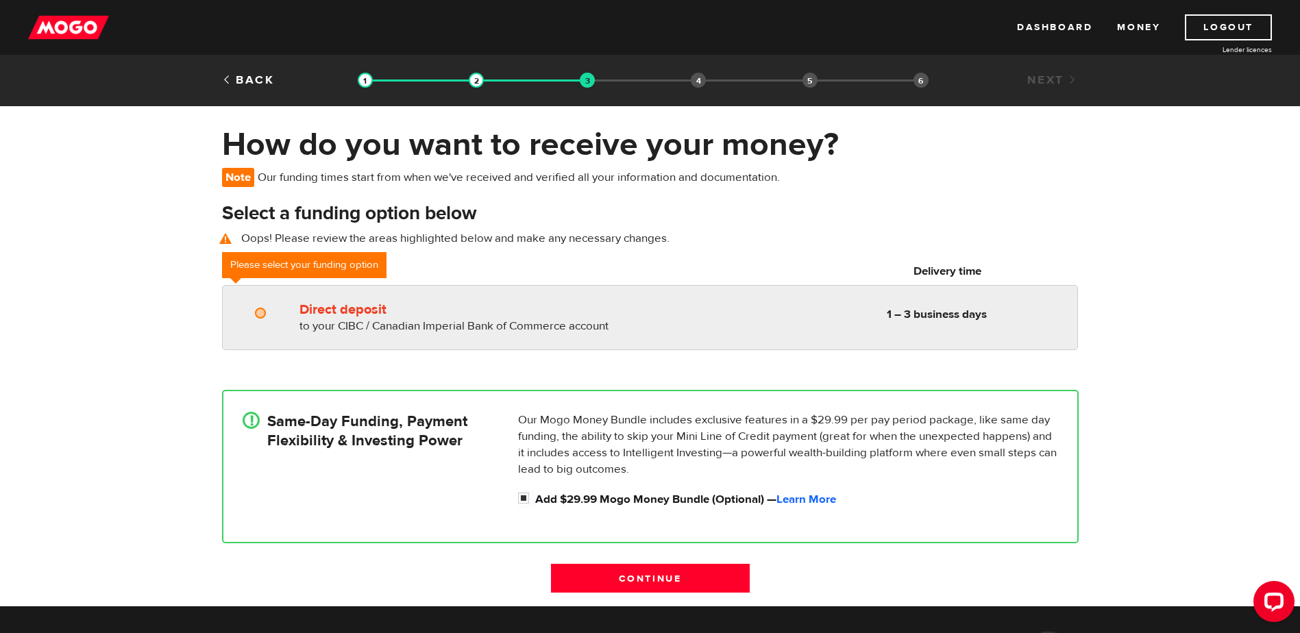
radio input "true"
click at [266, 314] on input "Direct deposit" at bounding box center [263, 314] width 17 height 17
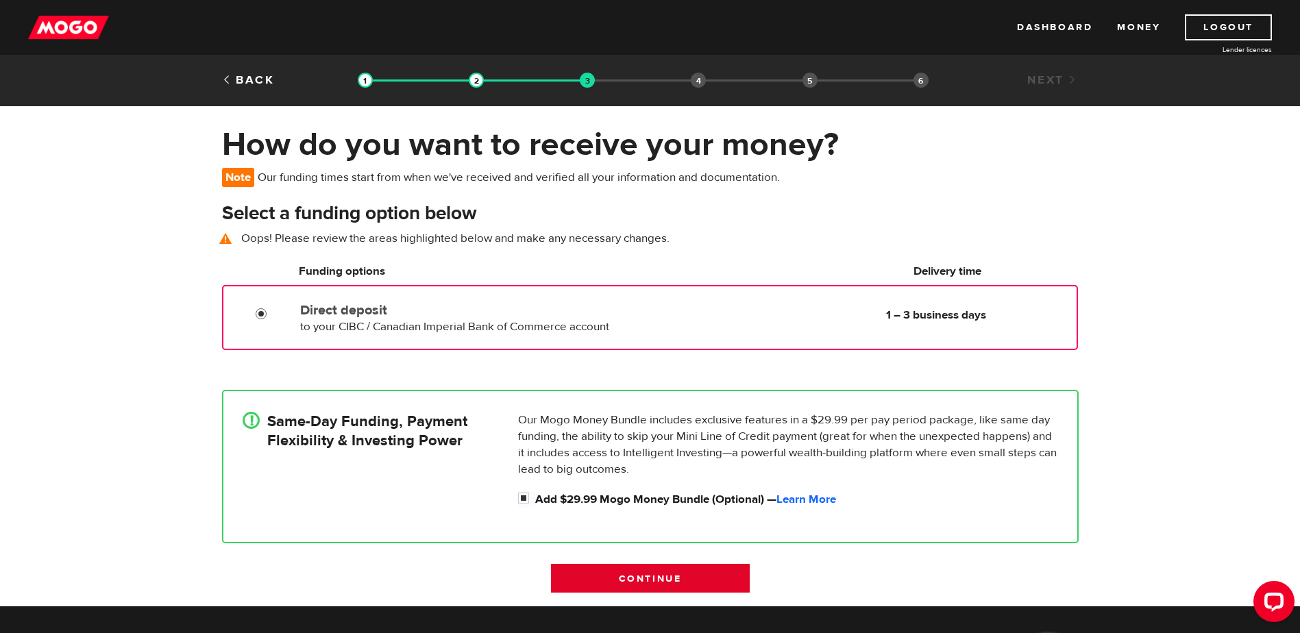
click at [662, 578] on input "Continue" at bounding box center [650, 578] width 199 height 29
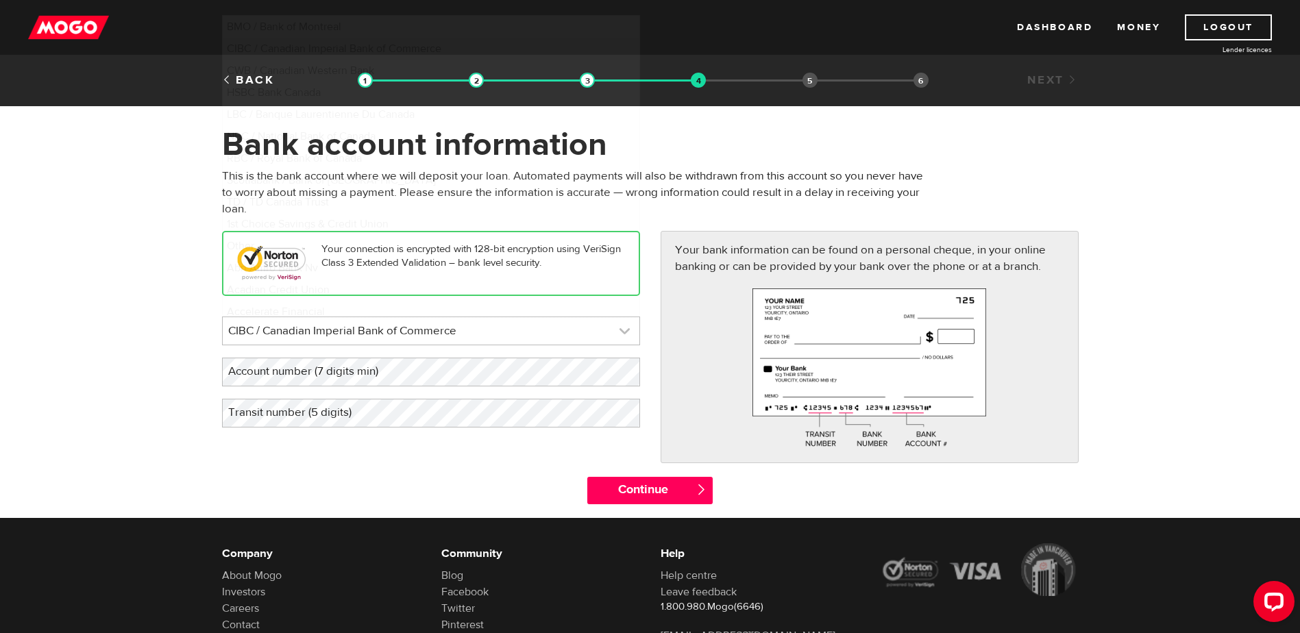
click at [562, 332] on link at bounding box center [431, 330] width 417 height 27
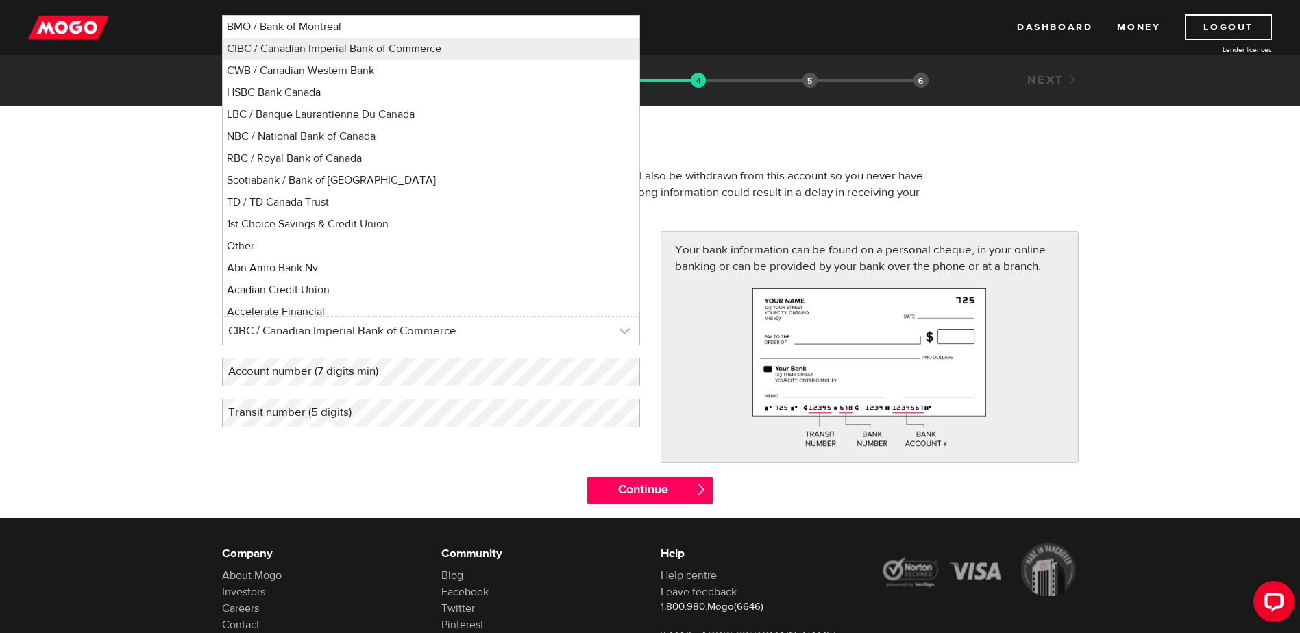
click at [562, 332] on link at bounding box center [431, 330] width 417 height 27
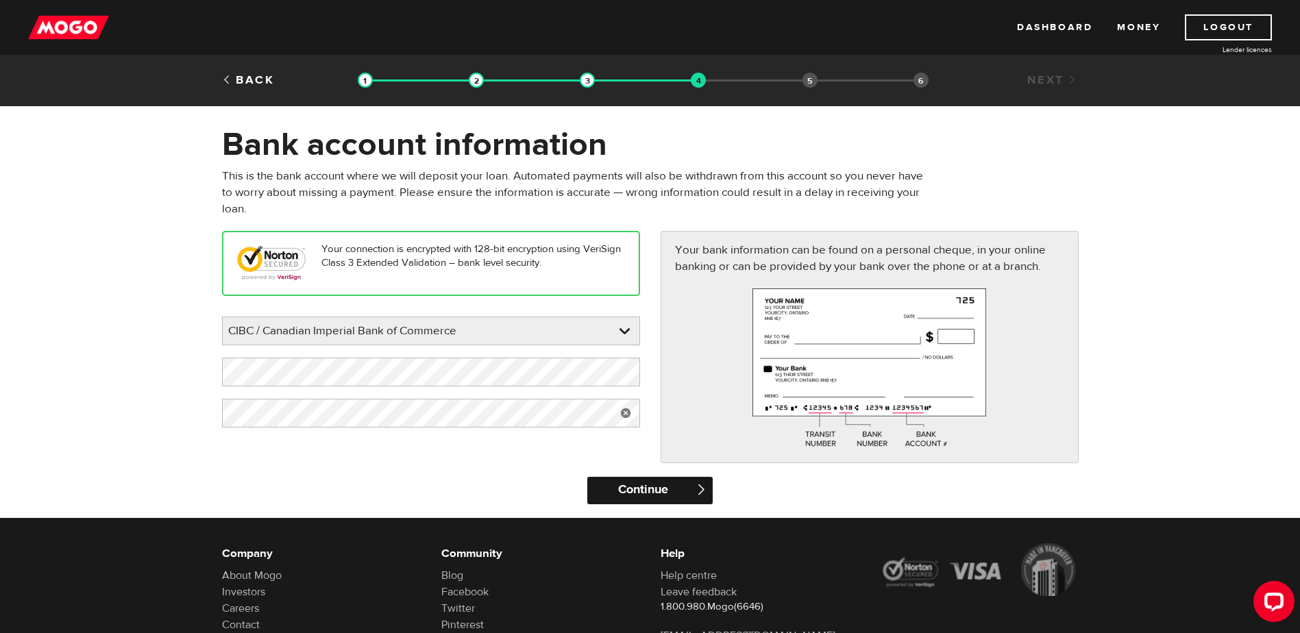
click at [618, 488] on input "Continue" at bounding box center [649, 490] width 125 height 27
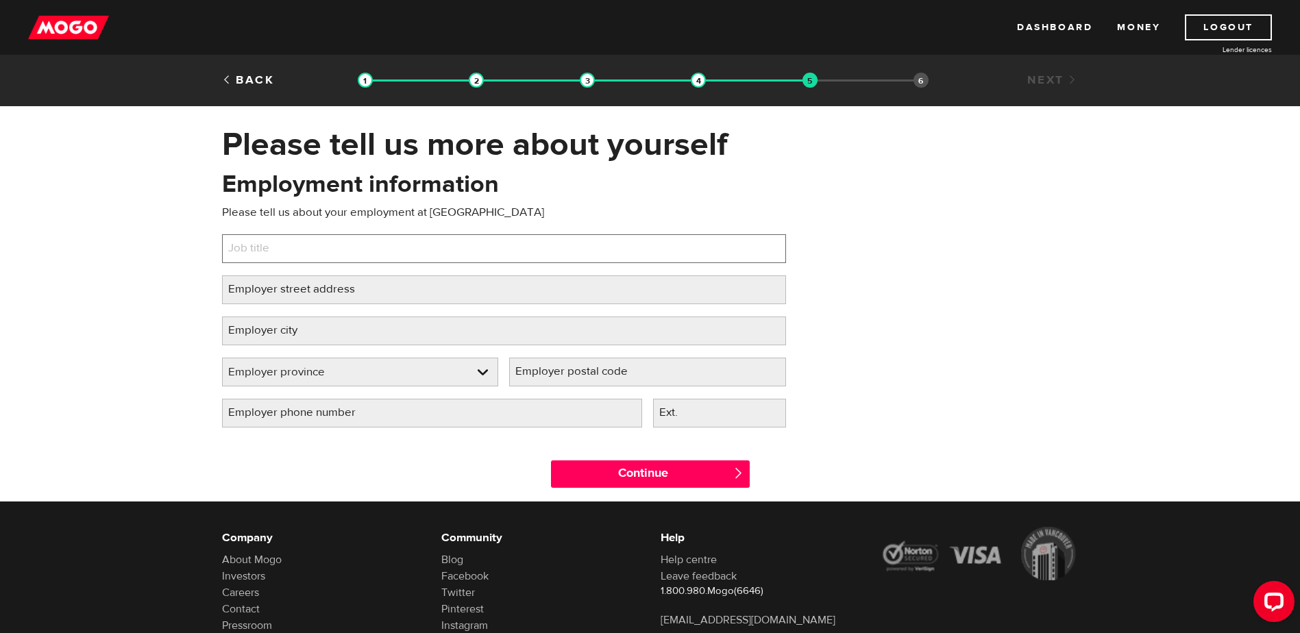
click at [345, 249] on input "Job title" at bounding box center [504, 248] width 564 height 29
type input "IT Analyst"
click at [339, 290] on label "Employer street address" at bounding box center [302, 289] width 161 height 28
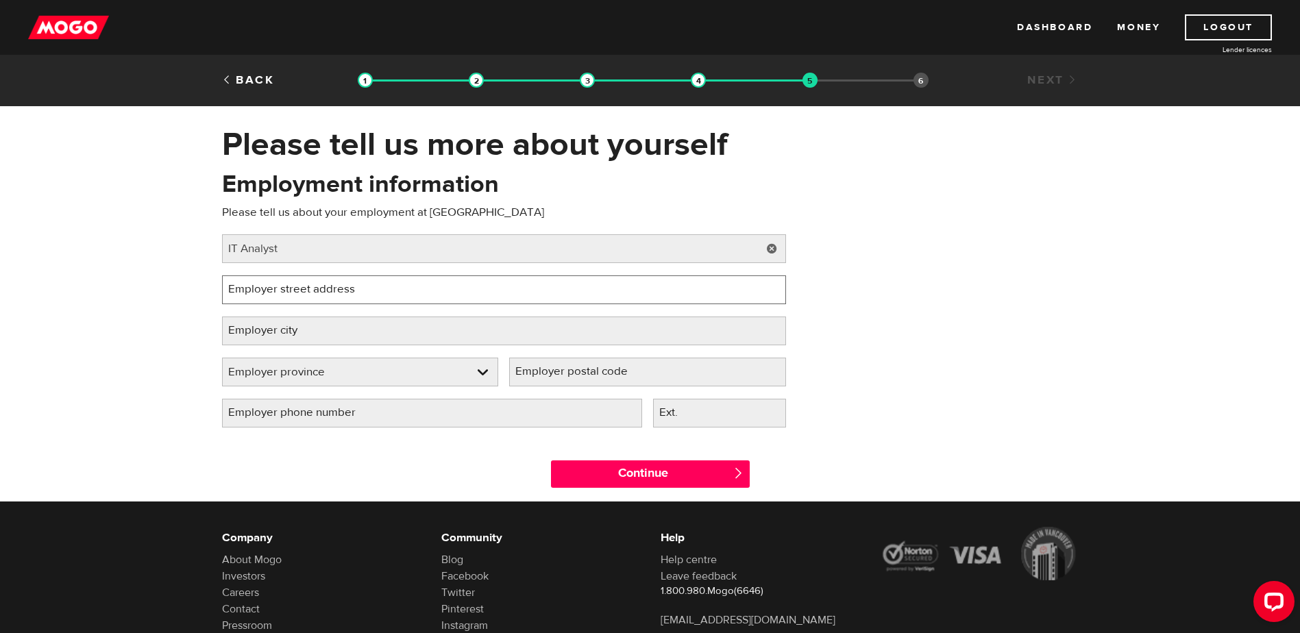
click at [339, 290] on input "Employer street address" at bounding box center [504, 289] width 564 height 29
type input "[STREET_ADDRESS]"
click at [771, 293] on link at bounding box center [772, 289] width 28 height 29
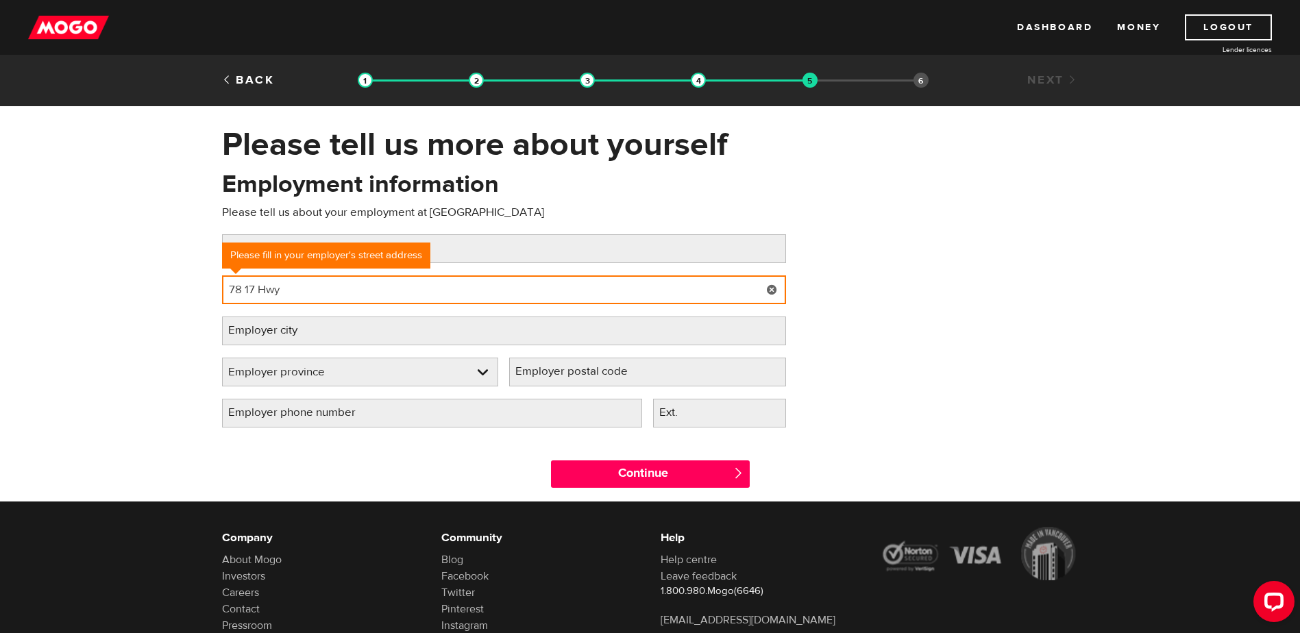
type input "78 17 Hwy"
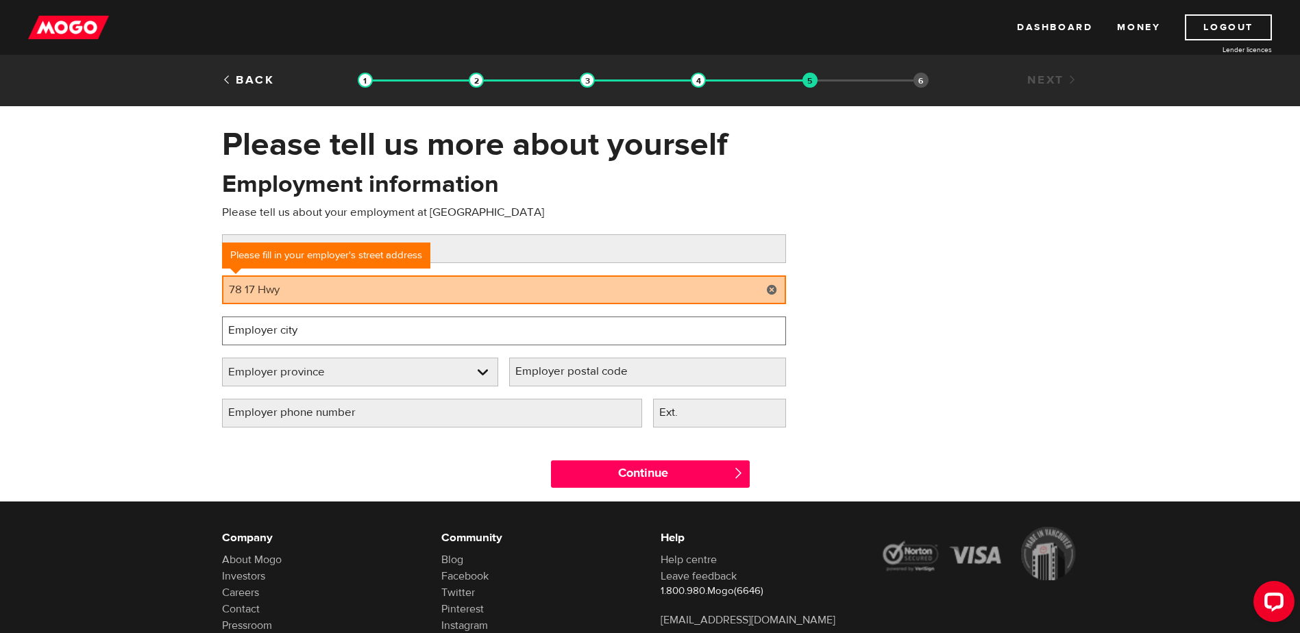
click at [385, 328] on input "Employer city" at bounding box center [504, 331] width 564 height 29
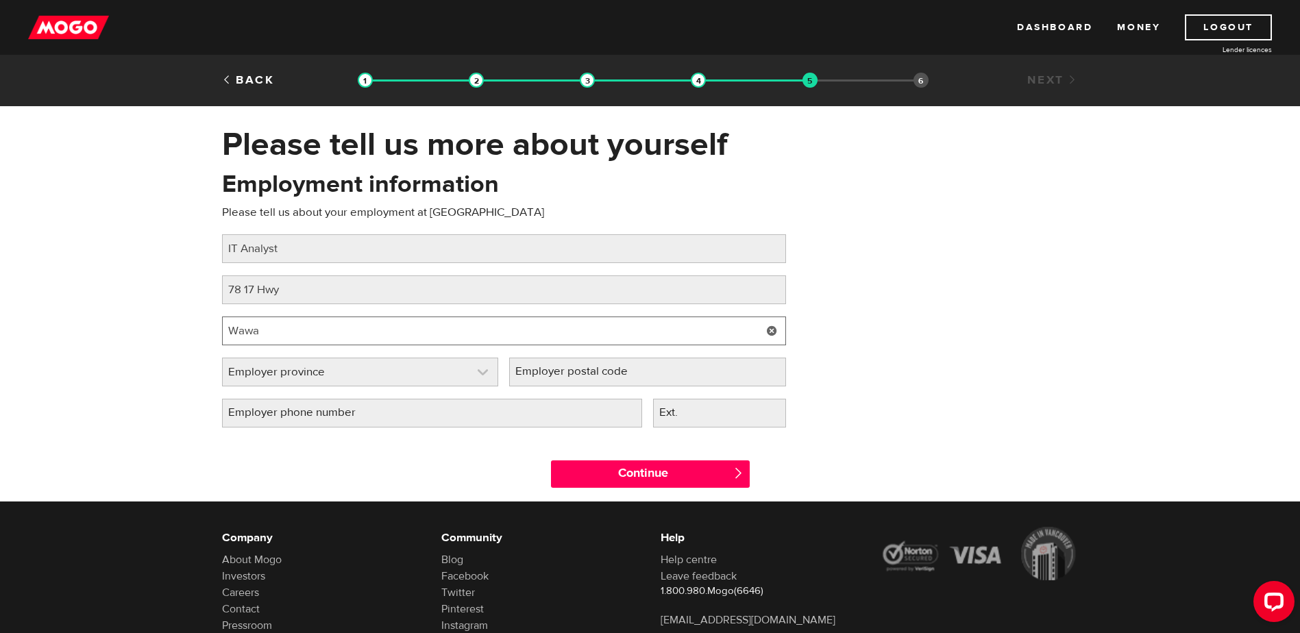
type input "Wawa"
click at [453, 372] on link at bounding box center [360, 371] width 275 height 27
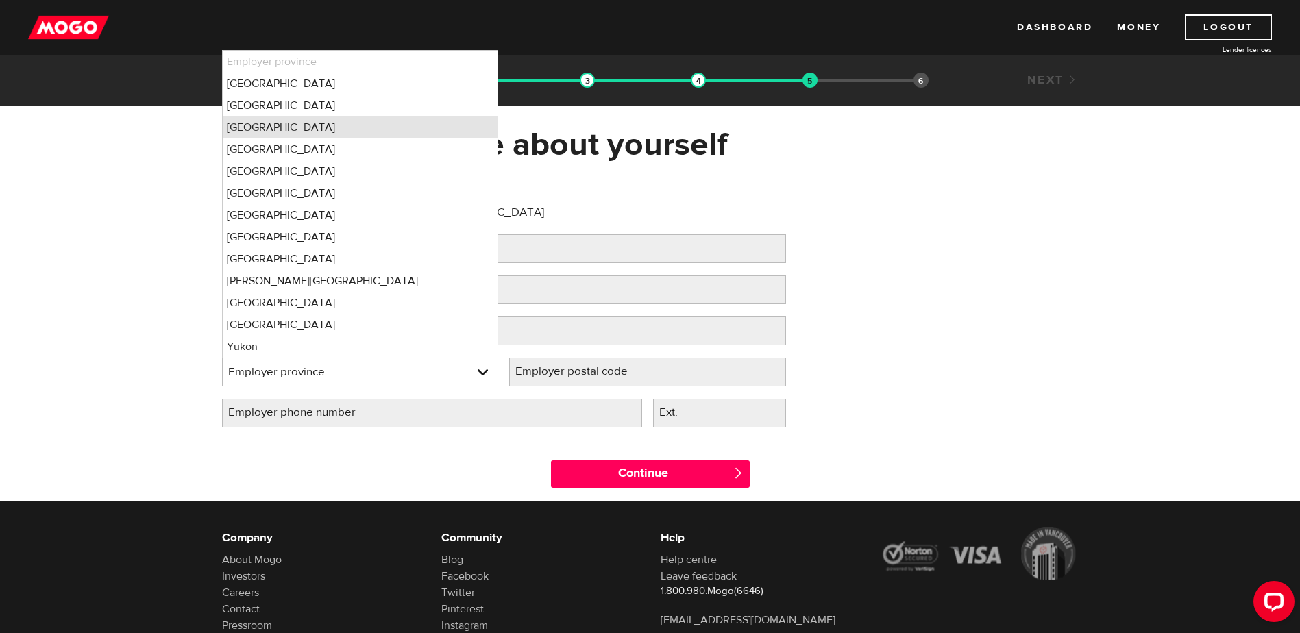
click at [358, 133] on li "[GEOGRAPHIC_DATA]" at bounding box center [360, 128] width 275 height 22
select select "ON"
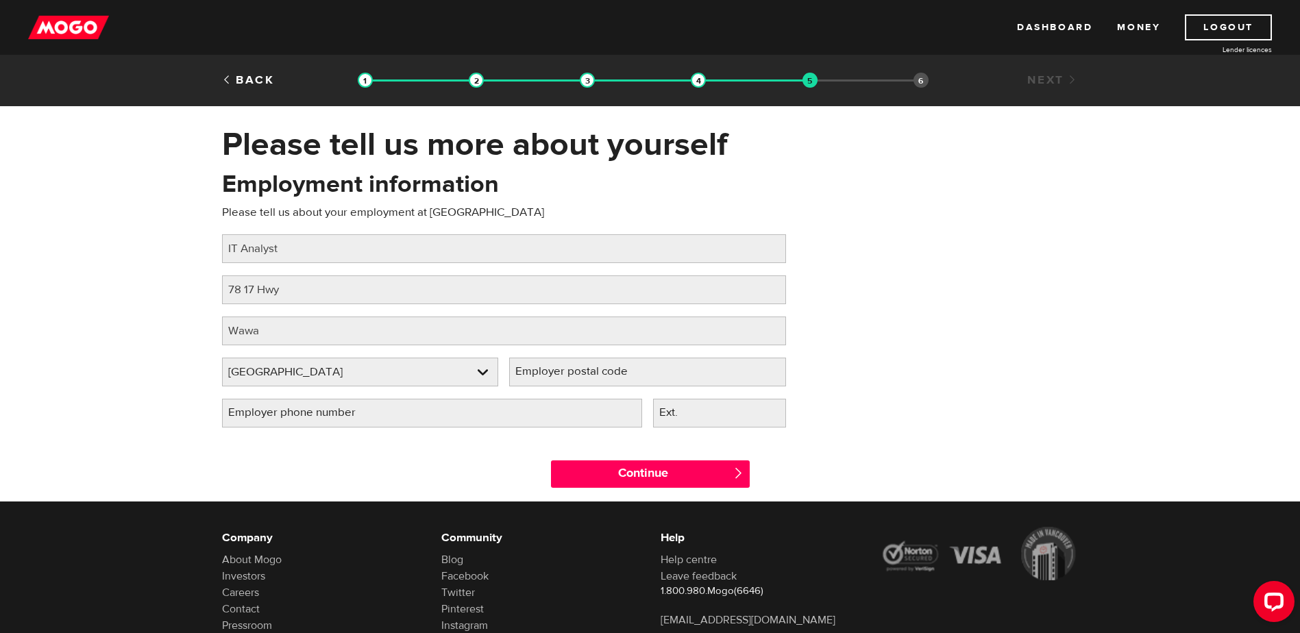
click at [576, 373] on label "Employer postal code" at bounding box center [582, 372] width 147 height 28
click at [576, 373] on input "Employer postal code" at bounding box center [647, 372] width 277 height 29
type input "p"
type input "P0S 1K0"
click at [411, 418] on input "Employer phone number" at bounding box center [432, 413] width 420 height 29
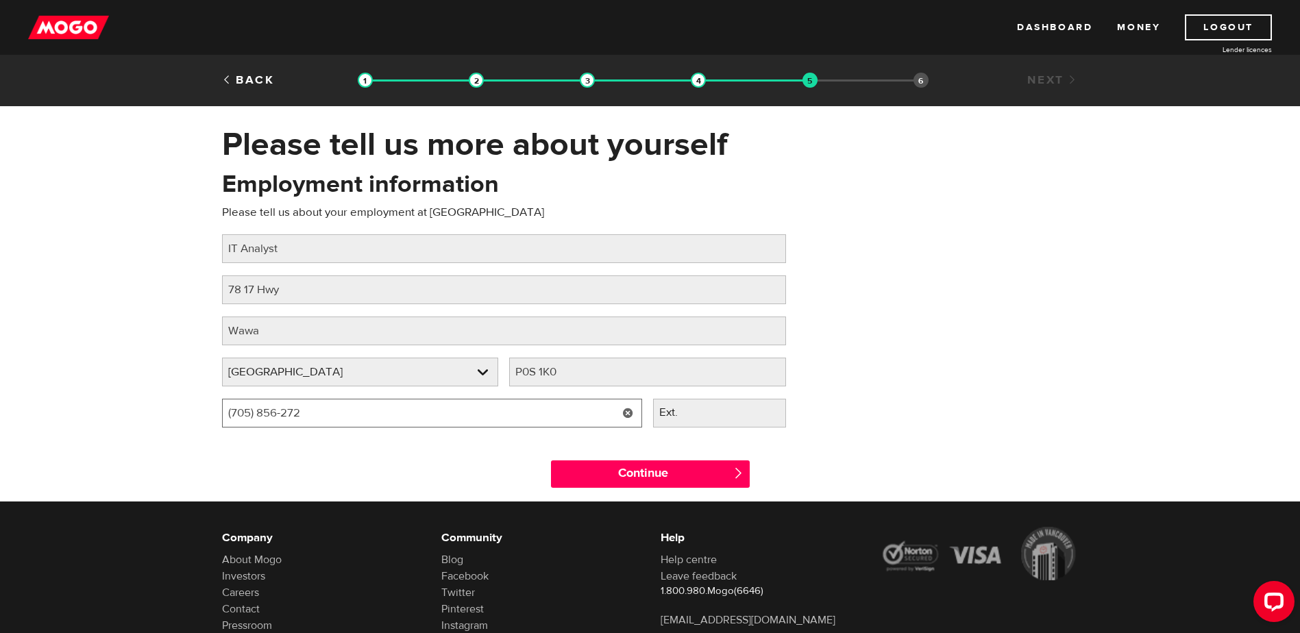
type input "[PHONE_NUMBER]"
click at [980, 383] on div "Employment information Please tell us about your employment at [GEOGRAPHIC_DATA…" at bounding box center [650, 304] width 877 height 272
click at [719, 423] on input "Ext." at bounding box center [719, 413] width 133 height 29
type input "4305"
click at [944, 316] on div "Employment information Please tell us about your employment at [GEOGRAPHIC_DATA…" at bounding box center [650, 304] width 877 height 272
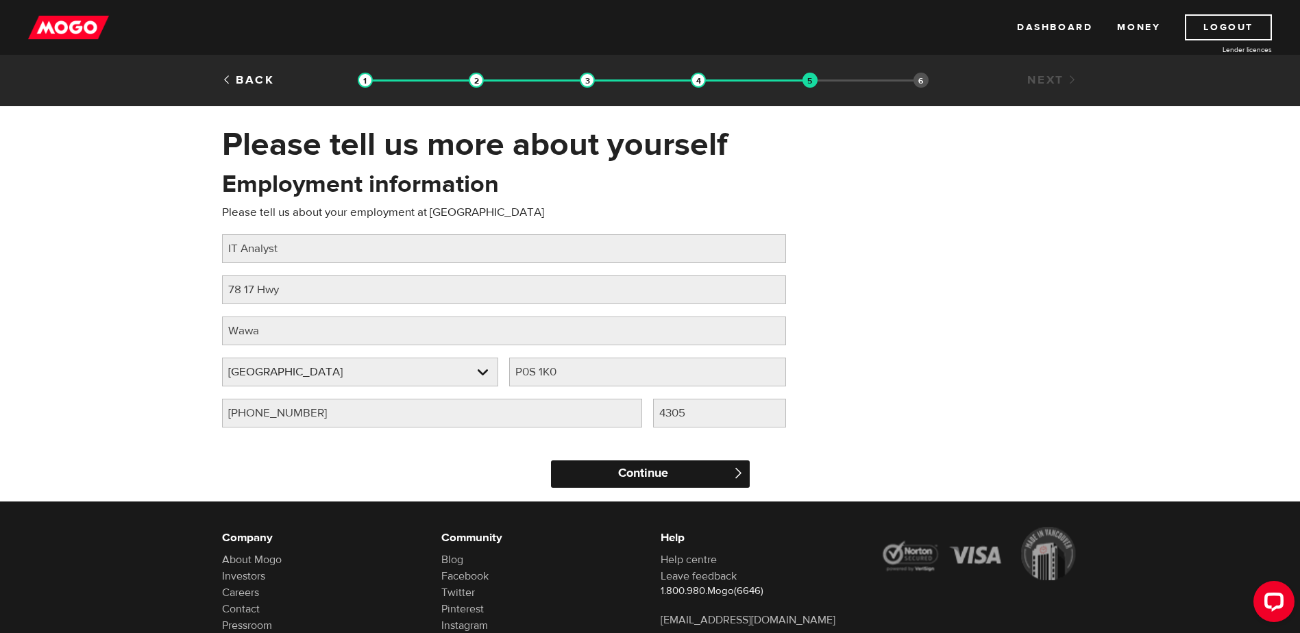
click at [672, 475] on input "Continue" at bounding box center [650, 474] width 199 height 27
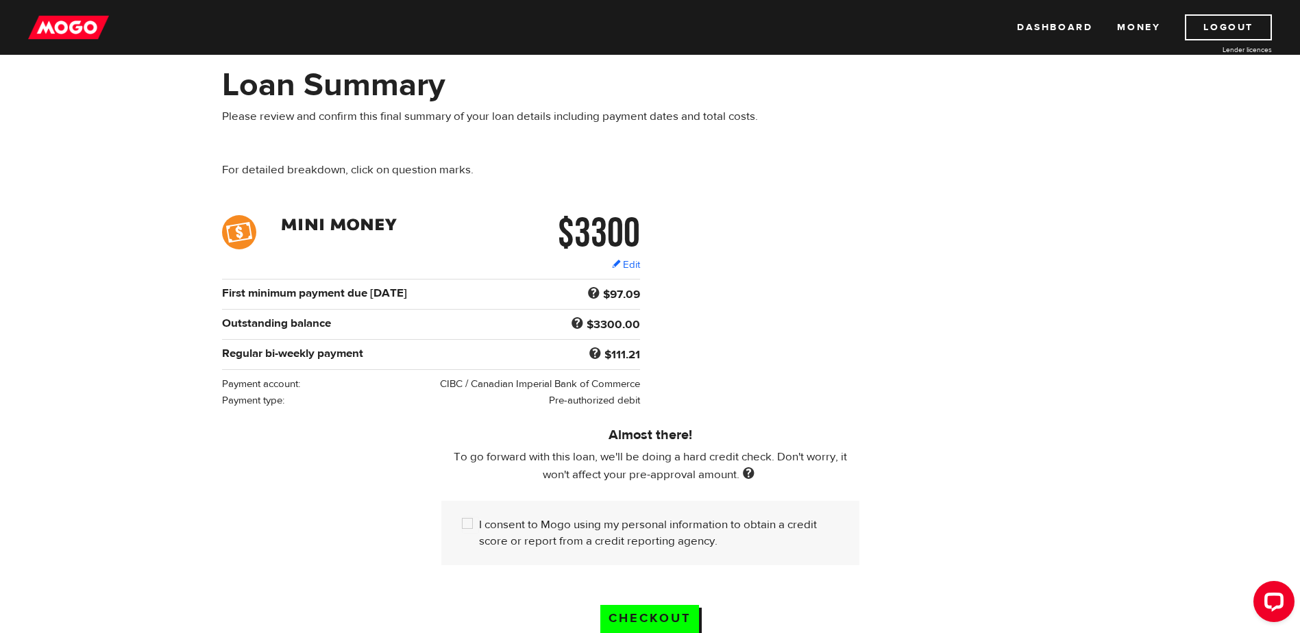
scroll to position [137, 0]
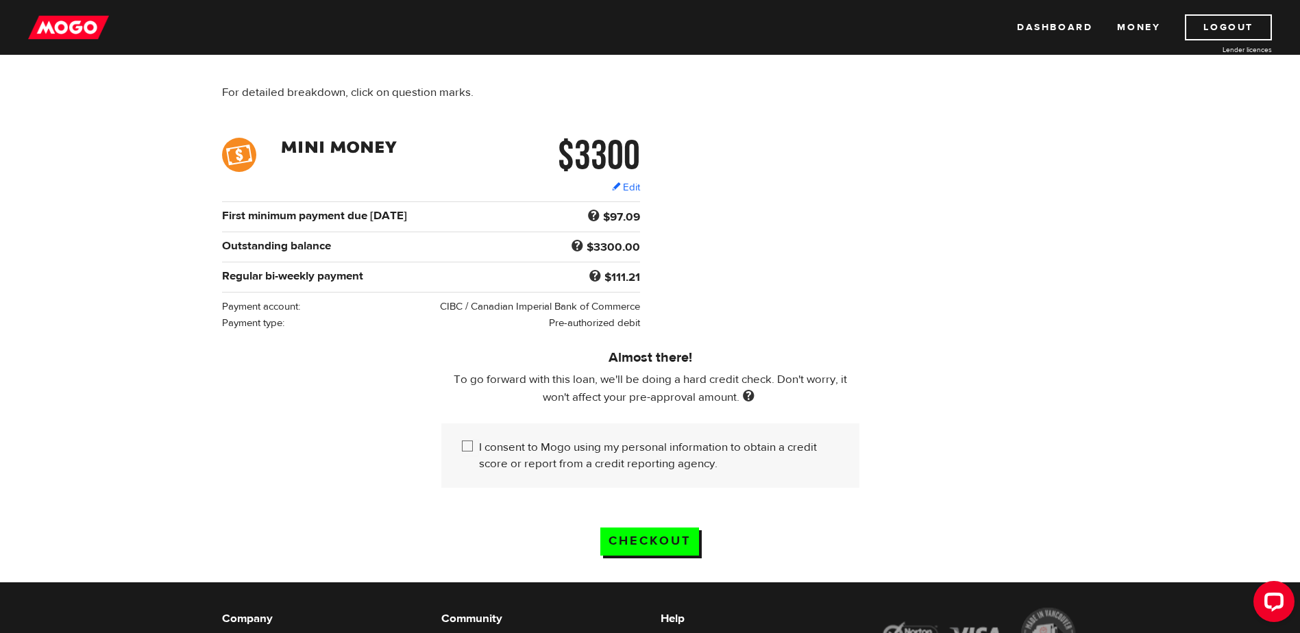
click at [474, 443] on input "I consent to Mogo using my personal information to obtain a credit score or rep…" at bounding box center [470, 447] width 17 height 17
checkbox input "true"
click at [677, 536] on input "Checkout" at bounding box center [649, 542] width 99 height 28
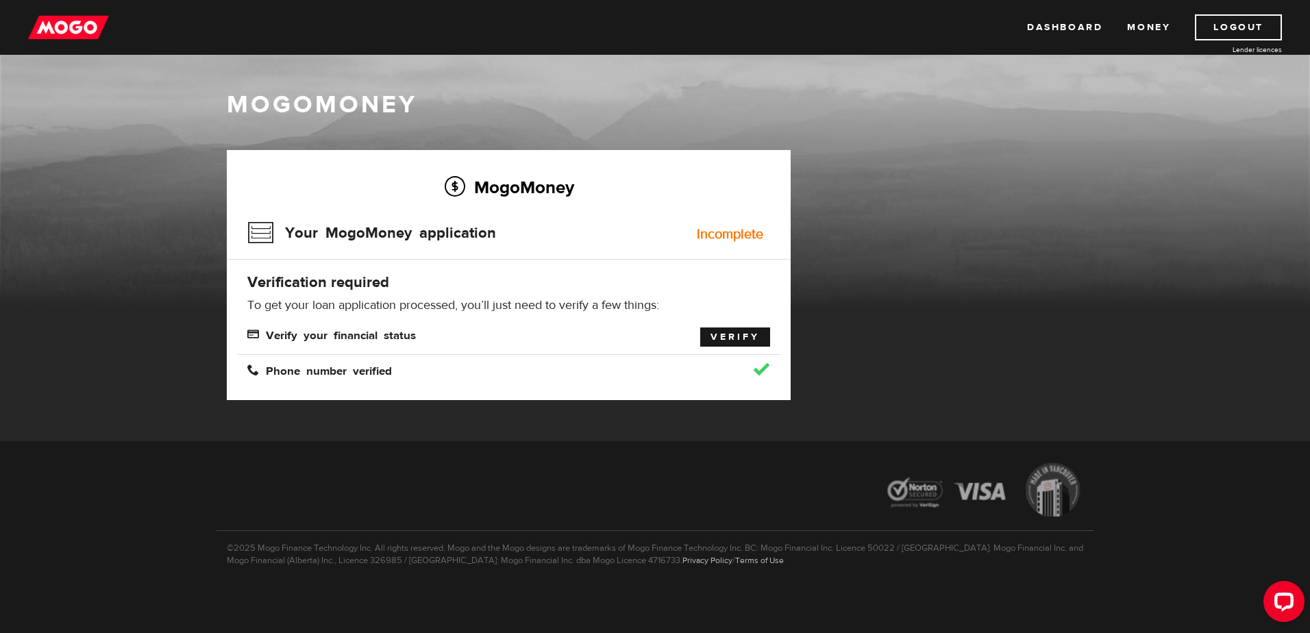
click at [727, 337] on link "Verify" at bounding box center [735, 337] width 70 height 19
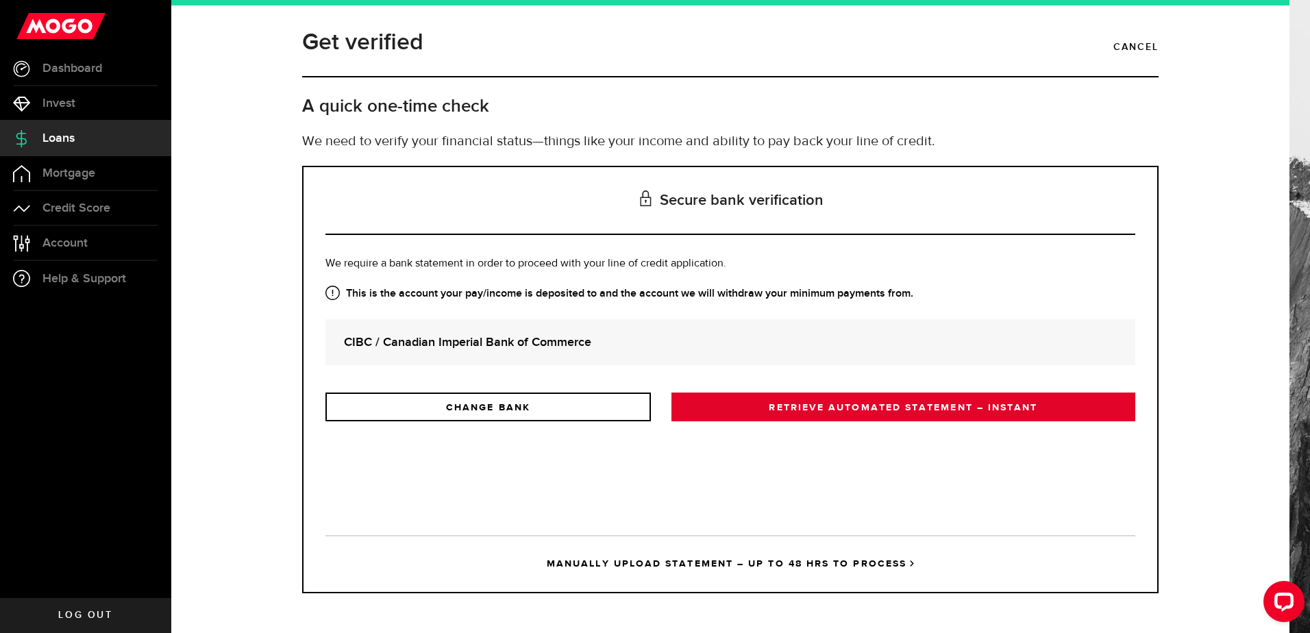
click at [876, 414] on link "RETRIEVE AUTOMATED STATEMENT – INSTANT" at bounding box center [904, 407] width 464 height 29
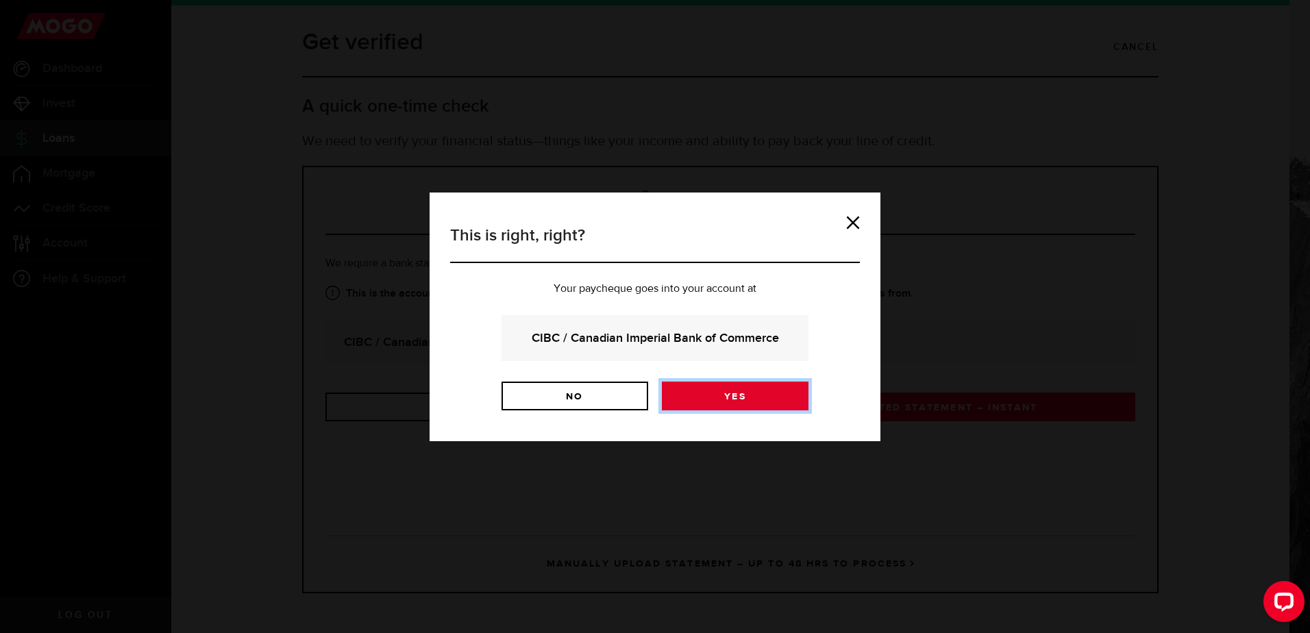
click at [755, 395] on link "Yes" at bounding box center [735, 396] width 147 height 29
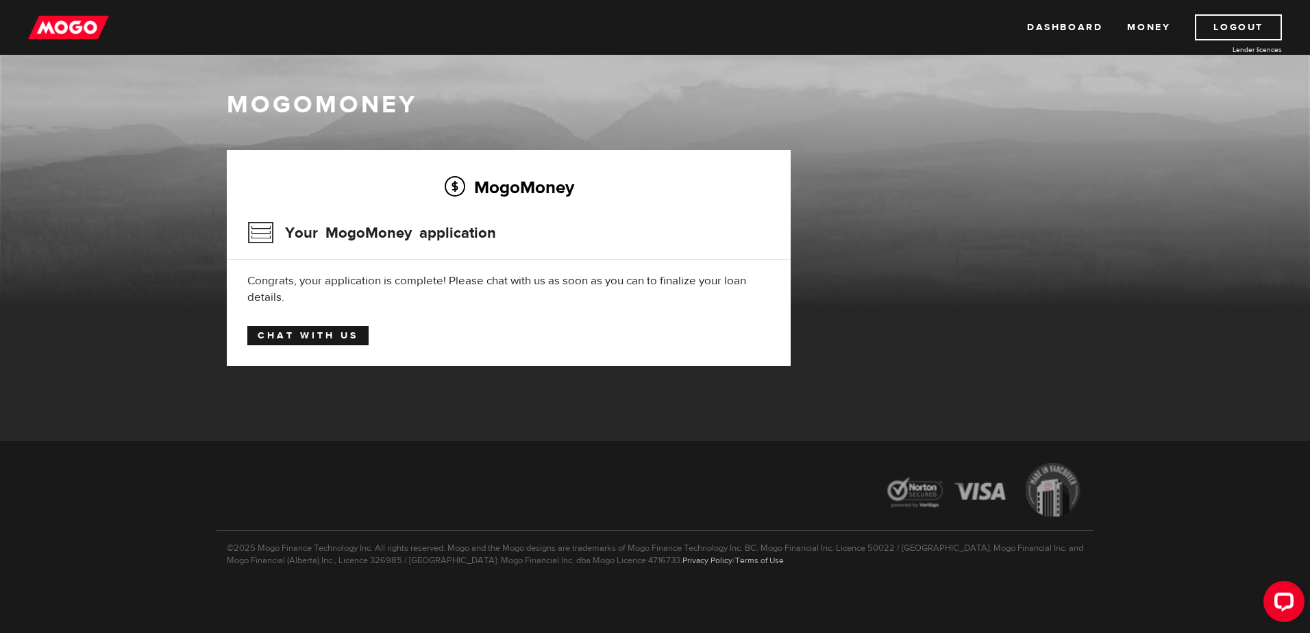
click at [347, 334] on link "Chat with us" at bounding box center [307, 335] width 121 height 19
click at [1081, 32] on link "Dashboard" at bounding box center [1064, 27] width 75 height 26
